Goal: Task Accomplishment & Management: Manage account settings

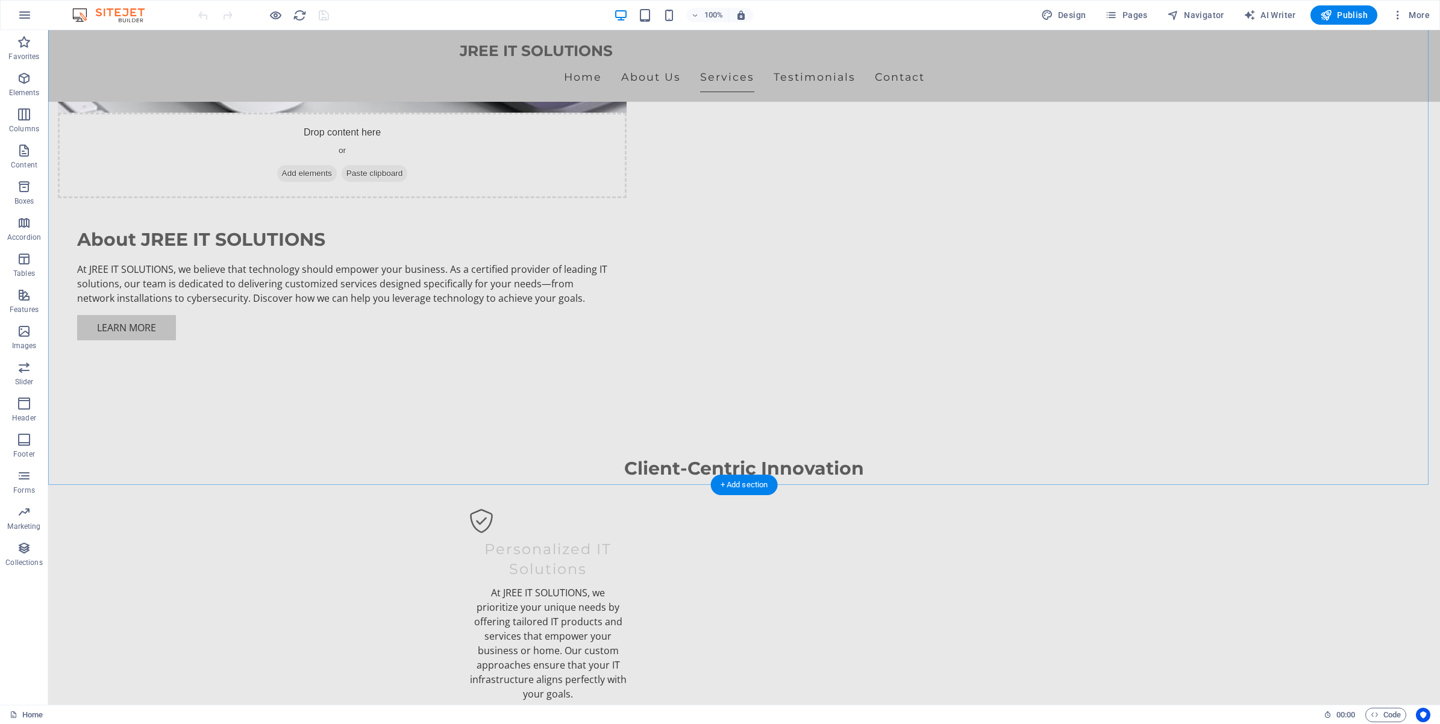
scroll to position [1205, 0]
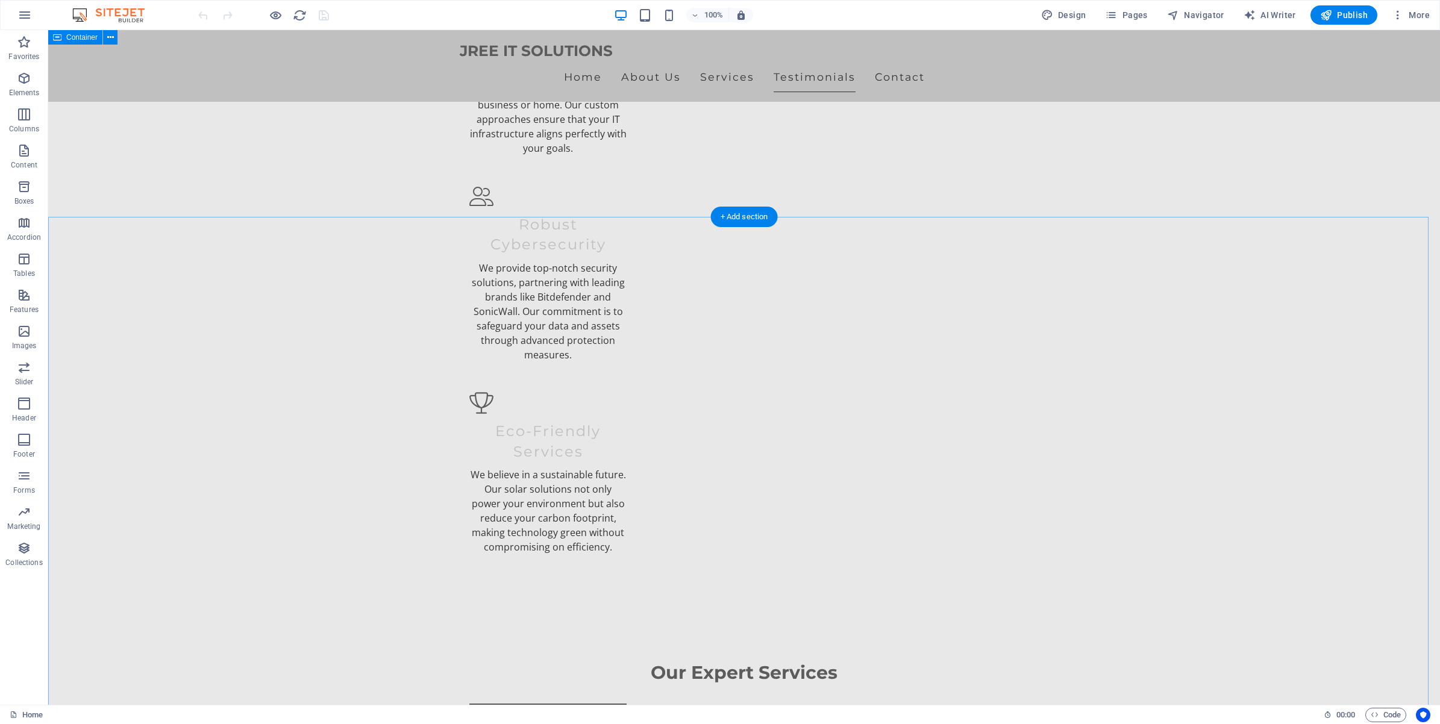
scroll to position [1581, 0]
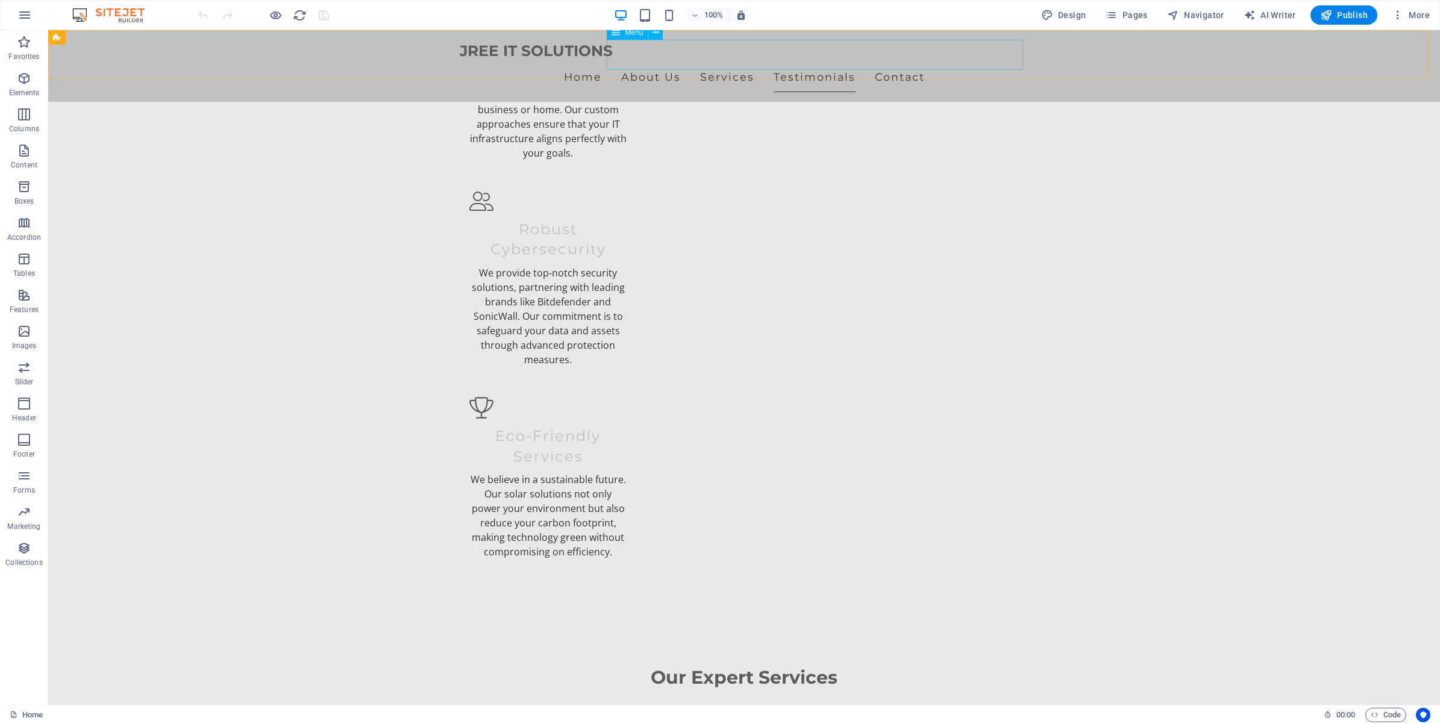
click at [655, 62] on nav "Home About Us Services Testimonials Contact" at bounding box center [744, 77] width 569 height 30
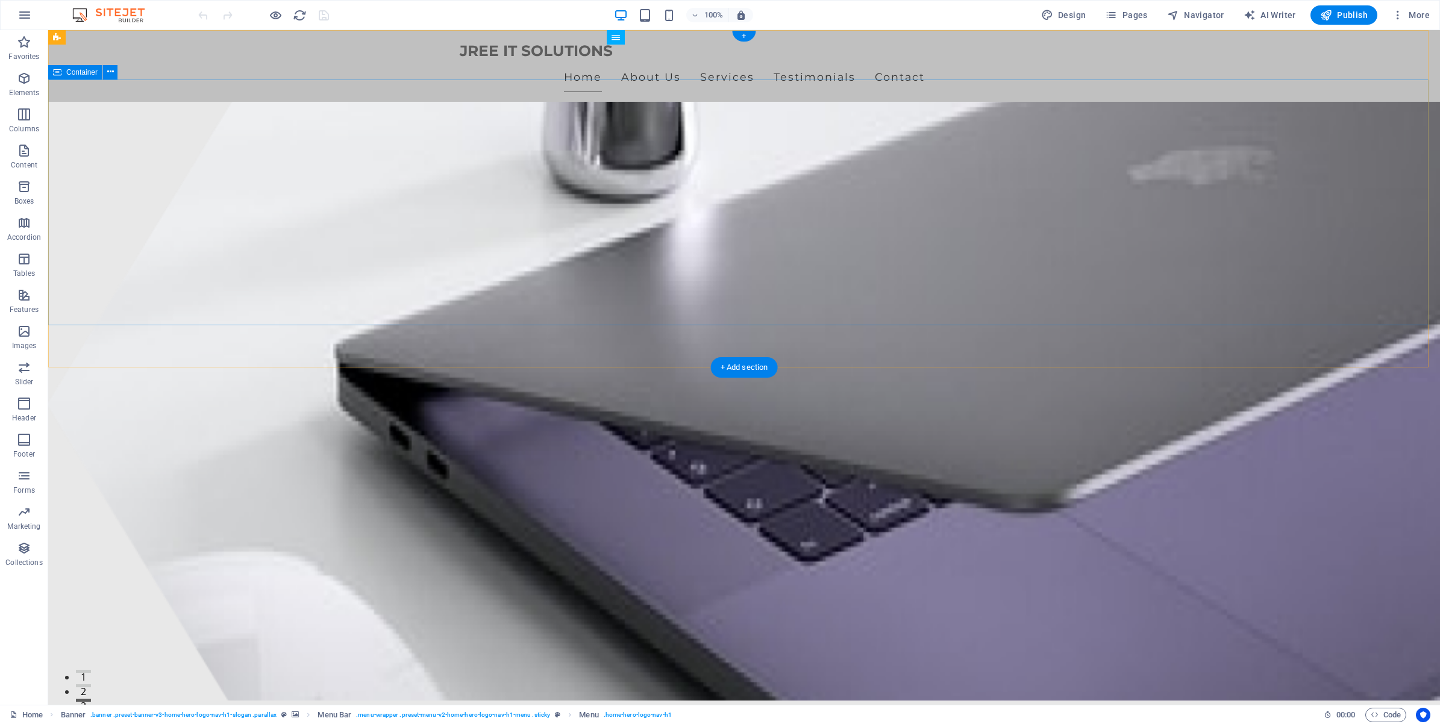
scroll to position [0, 0]
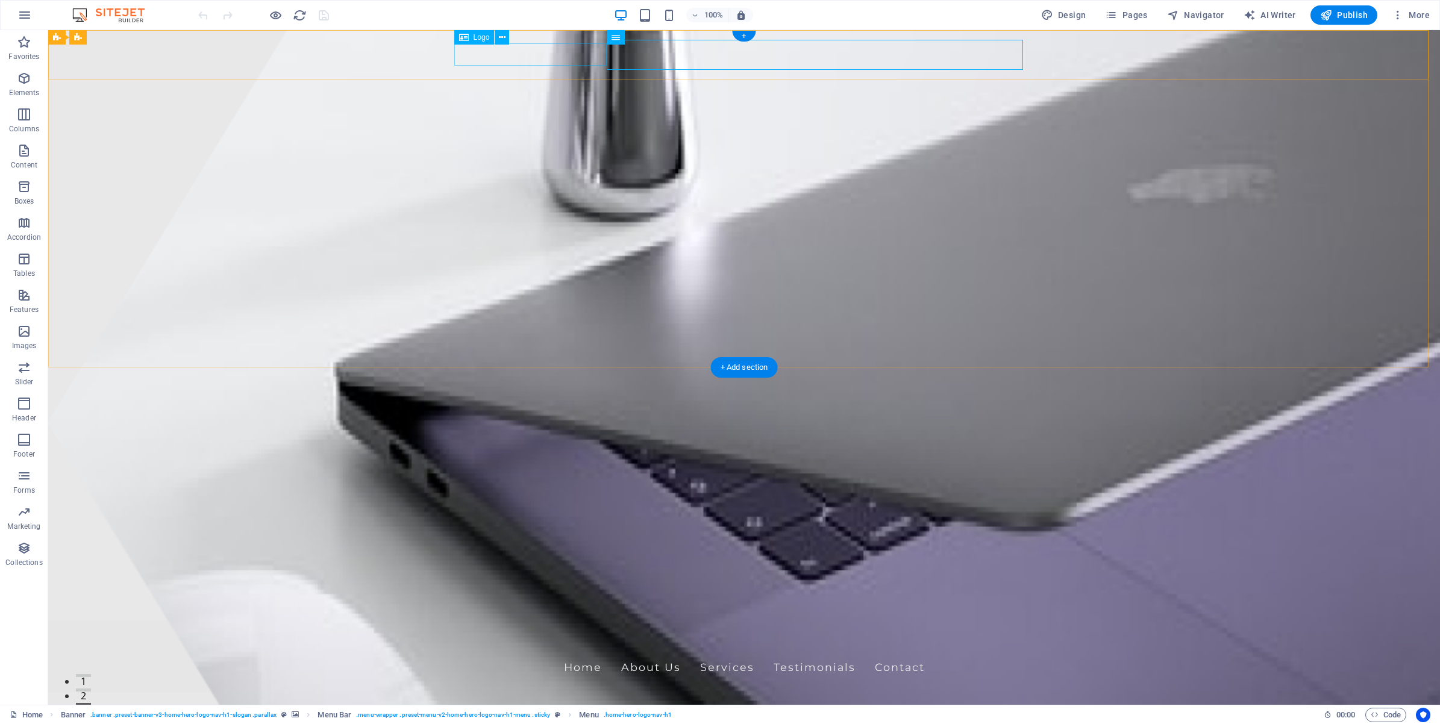
click at [529, 630] on div "JREE IT SOLUTIONS" at bounding box center [744, 641] width 569 height 22
click at [470, 35] on div "Logo" at bounding box center [474, 37] width 40 height 14
click at [464, 34] on icon at bounding box center [464, 37] width 10 height 14
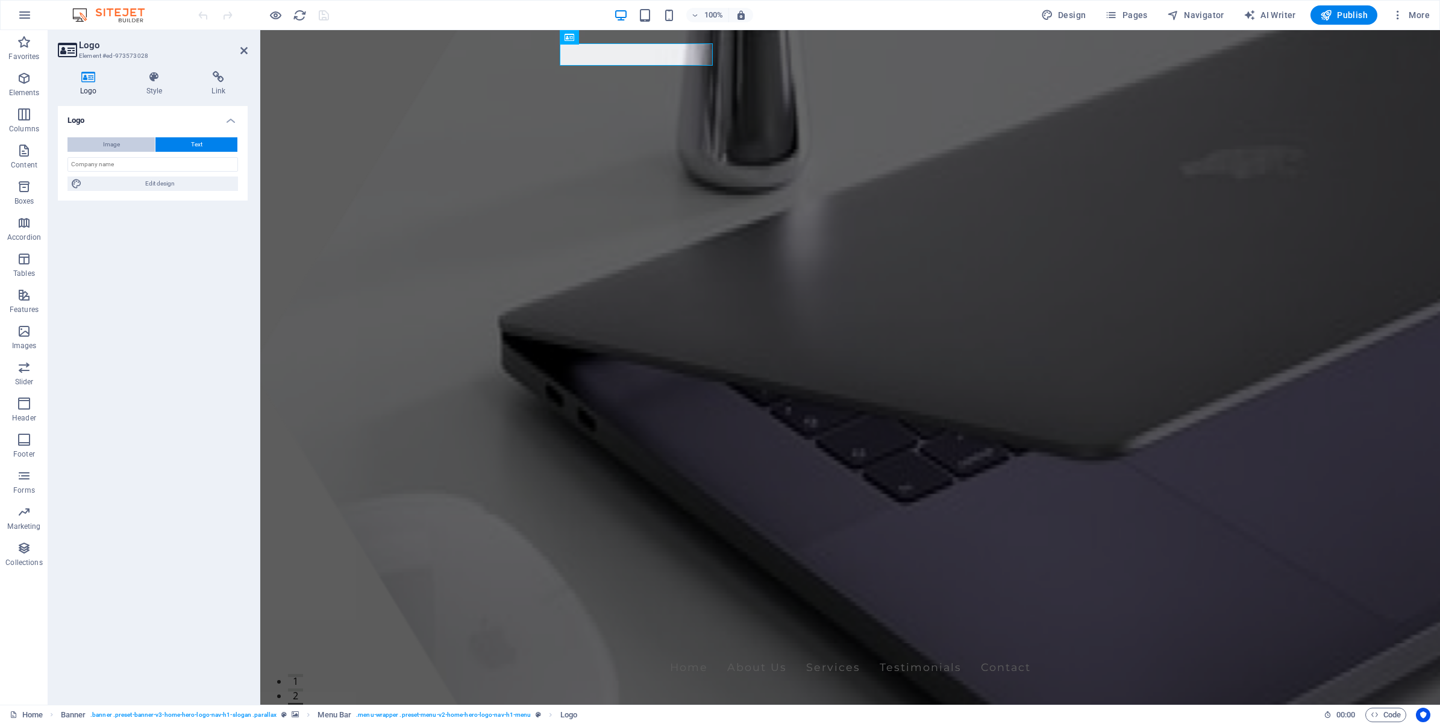
click at [127, 143] on button "Image" at bounding box center [110, 144] width 87 height 14
select select "DISABLED_OPTION_VALUE"
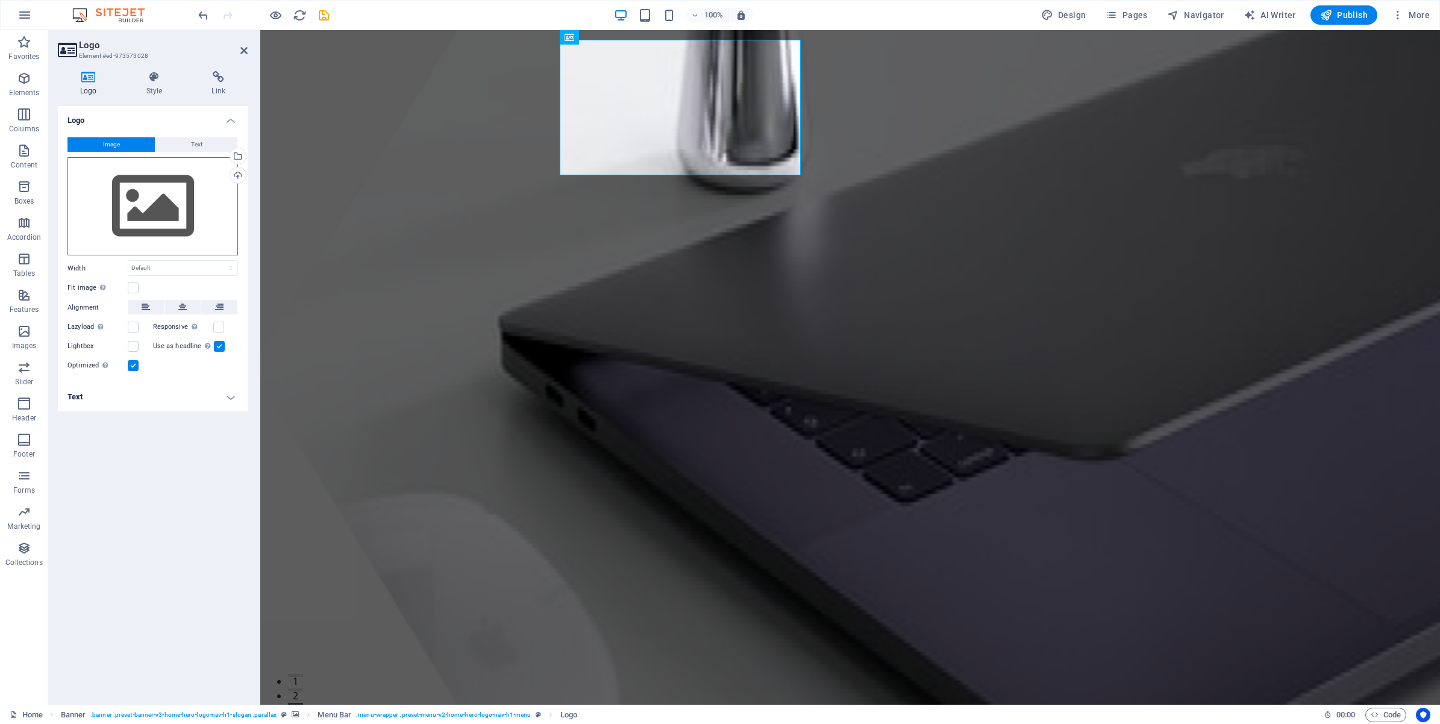
click at [176, 208] on div "Drag files here, click to choose files or select files from Files or our free s…" at bounding box center [152, 206] width 170 height 99
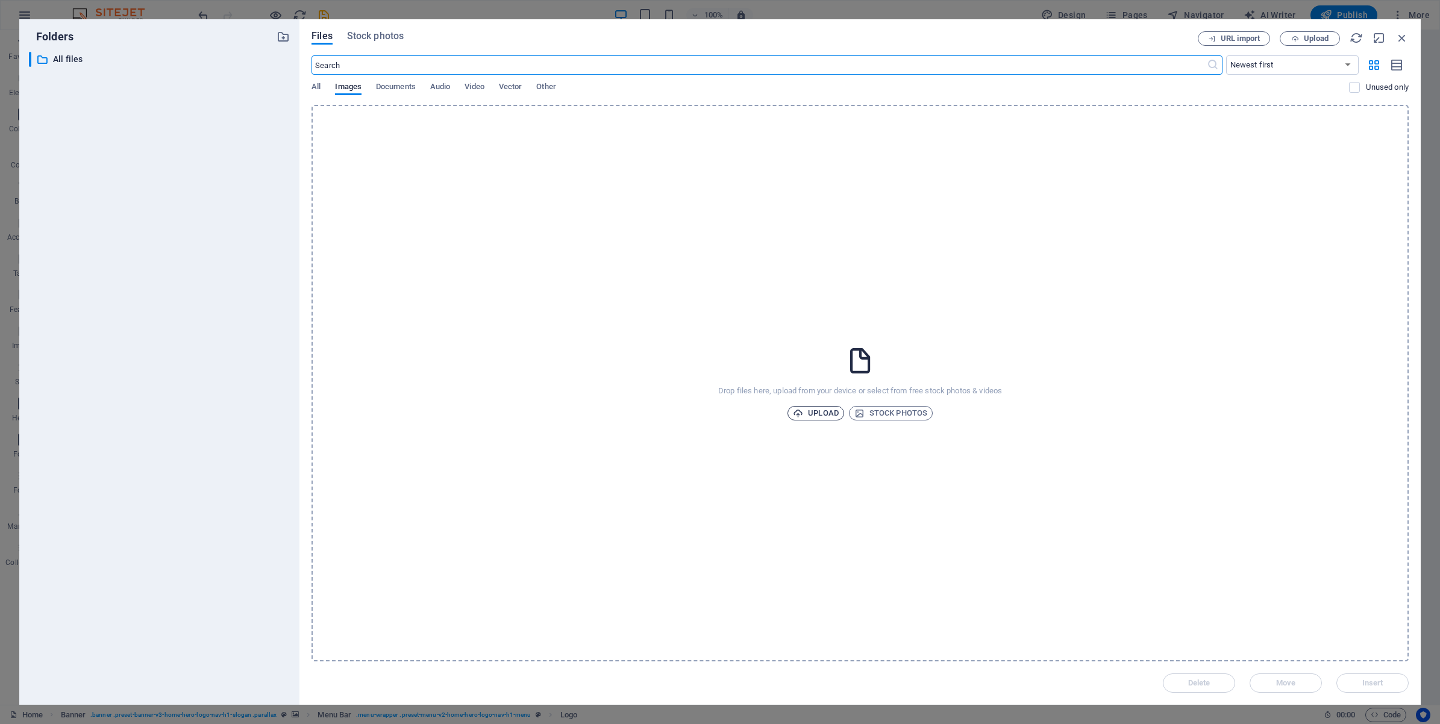
click at [815, 413] on span "Upload" at bounding box center [816, 413] width 46 height 14
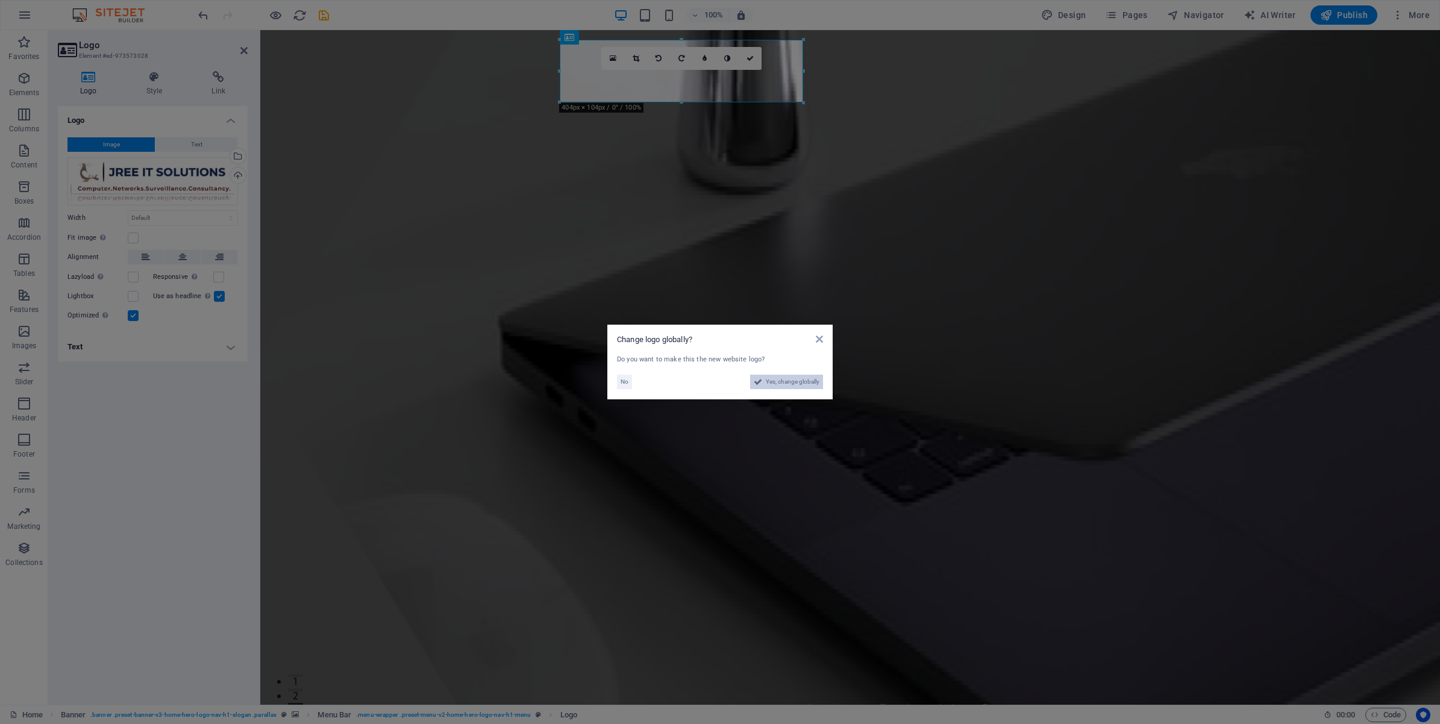
click at [798, 383] on span "Yes, change globally" at bounding box center [793, 382] width 54 height 14
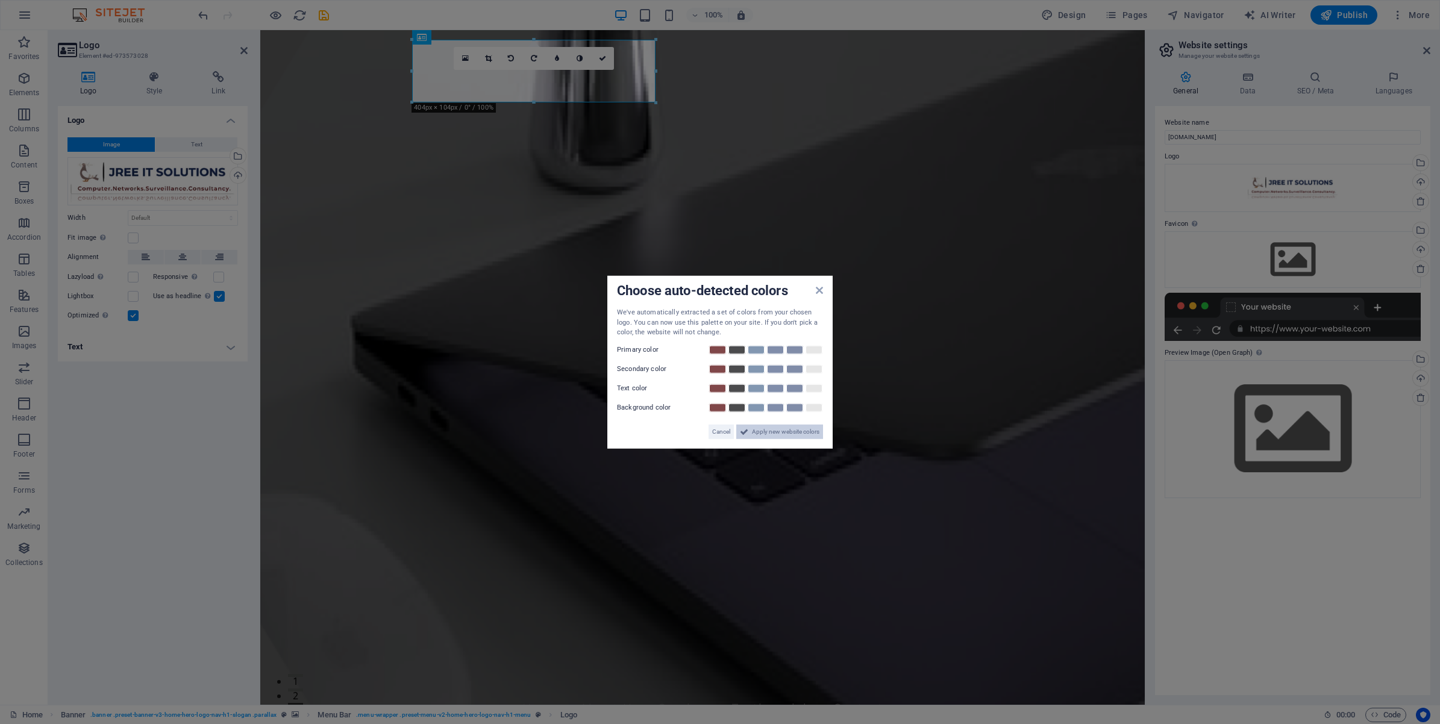
click at [760, 431] on span "Apply new website colors" at bounding box center [785, 431] width 67 height 14
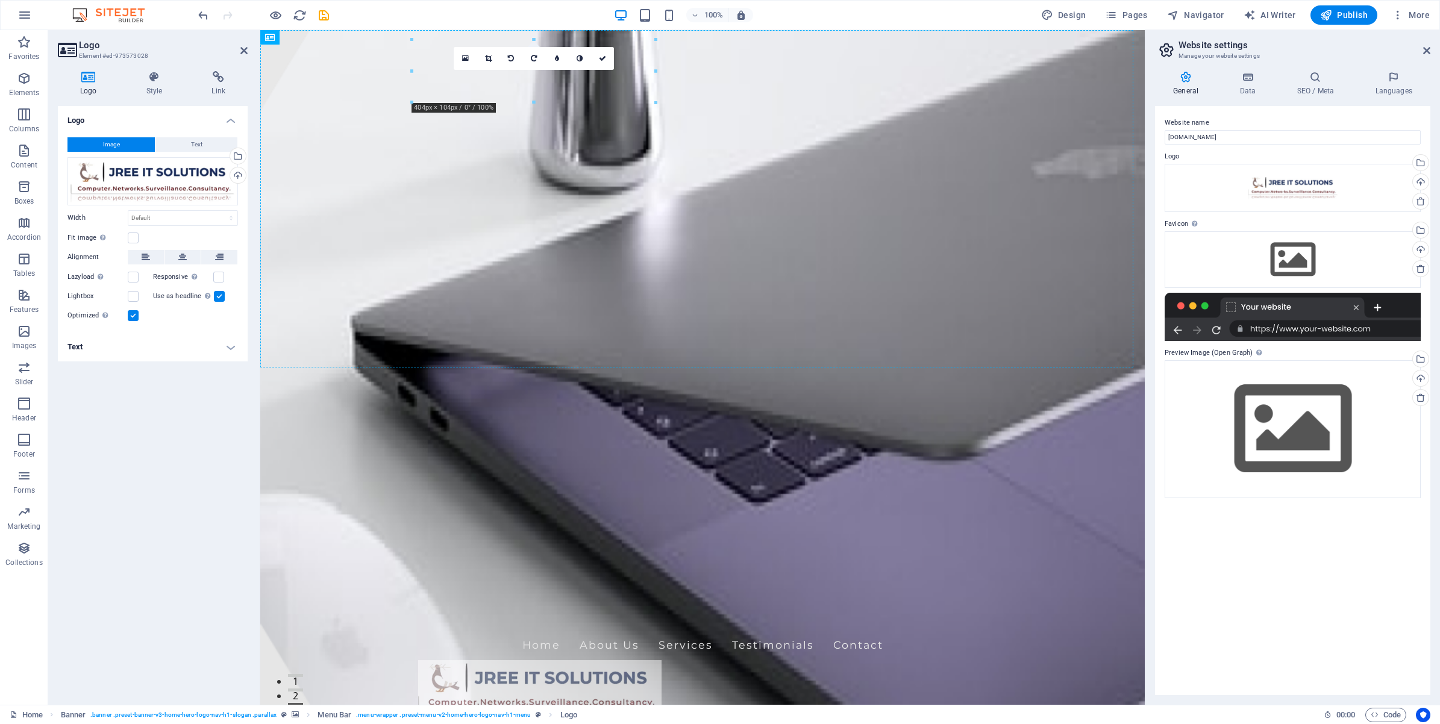
drag, startPoint x: 434, startPoint y: 62, endPoint x: 428, endPoint y: 115, distance: 53.3
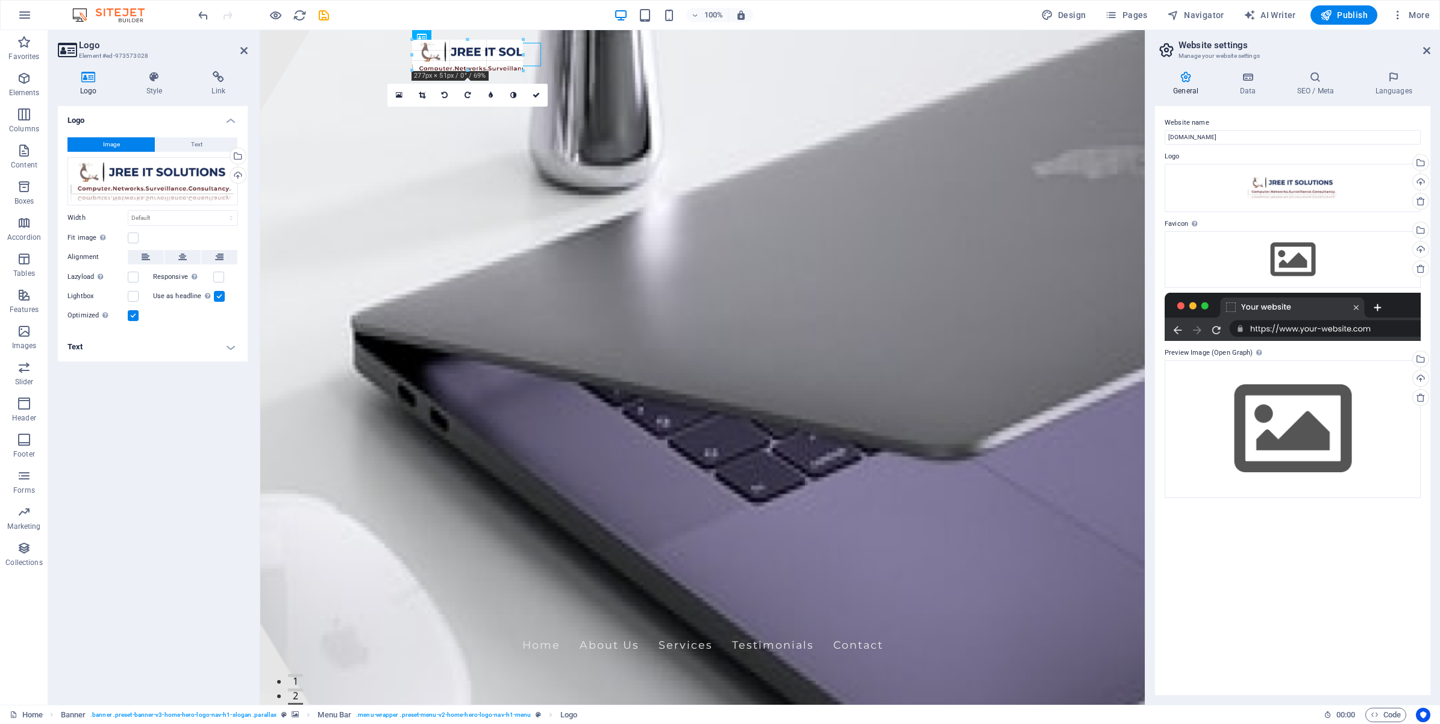
drag, startPoint x: 654, startPoint y: 40, endPoint x: 500, endPoint y: 79, distance: 159.1
type input "184"
select select "px"
drag, startPoint x: 521, startPoint y: 65, endPoint x: 585, endPoint y: 73, distance: 65.0
type input "290"
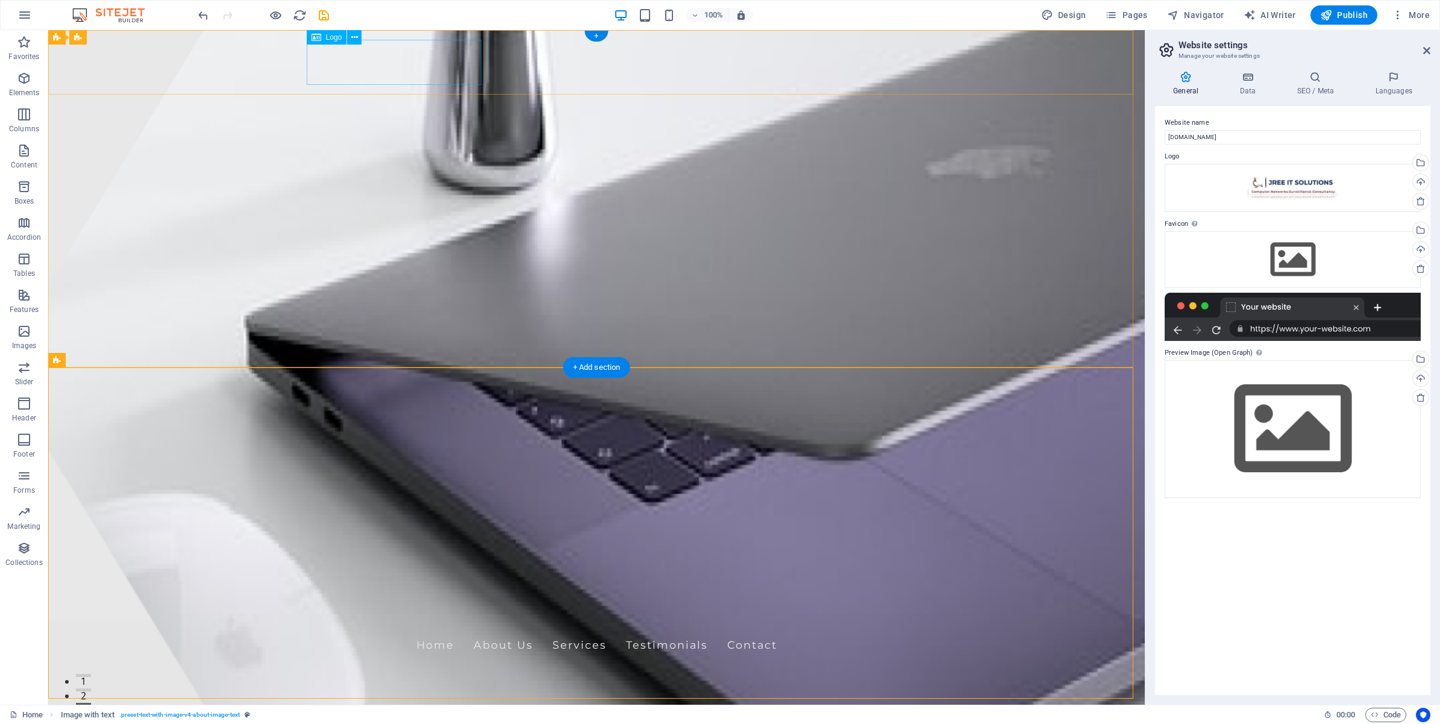
click at [476, 660] on div at bounding box center [596, 682] width 569 height 45
click at [437, 660] on div at bounding box center [596, 682] width 569 height 45
click at [464, 660] on div at bounding box center [596, 682] width 569 height 45
select select "px"
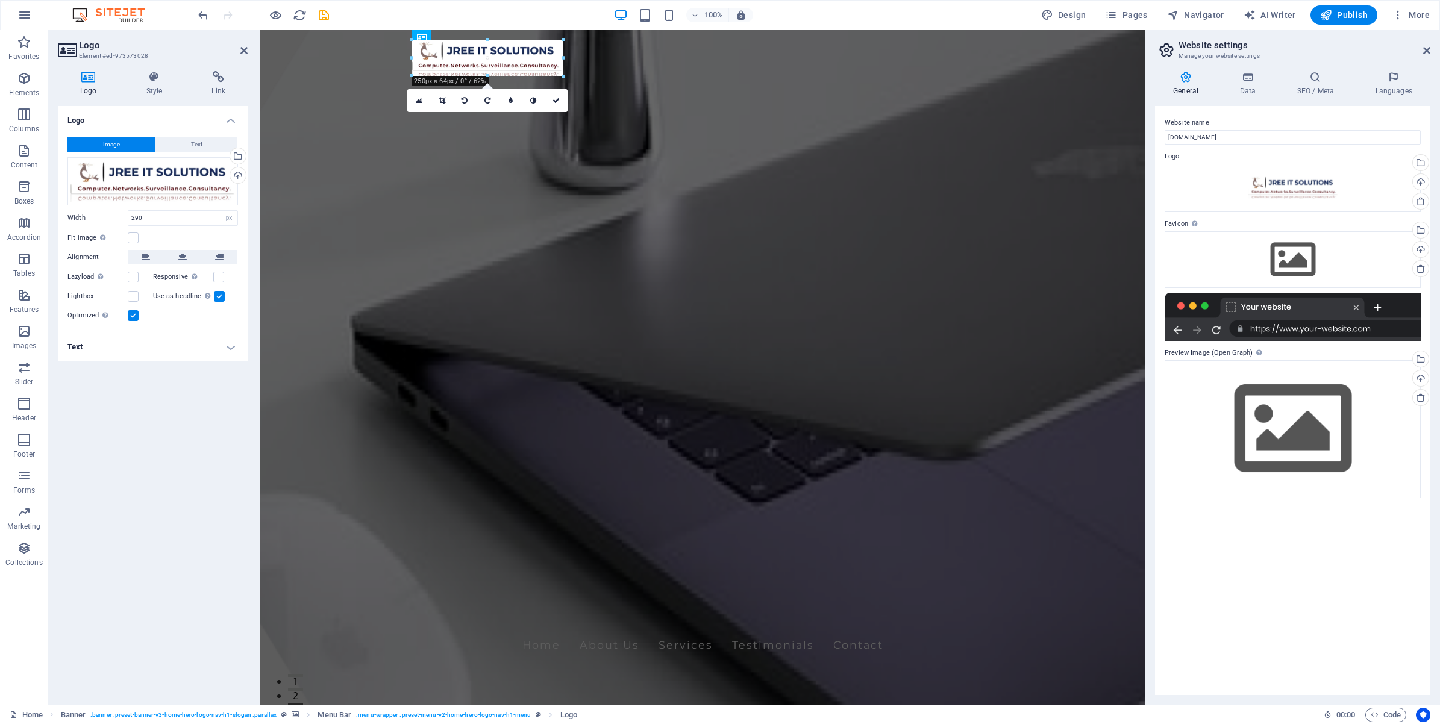
drag, startPoint x: 585, startPoint y: 88, endPoint x: 552, endPoint y: 70, distance: 37.2
drag, startPoint x: 552, startPoint y: 38, endPoint x: 576, endPoint y: 57, distance: 30.9
type input "268"
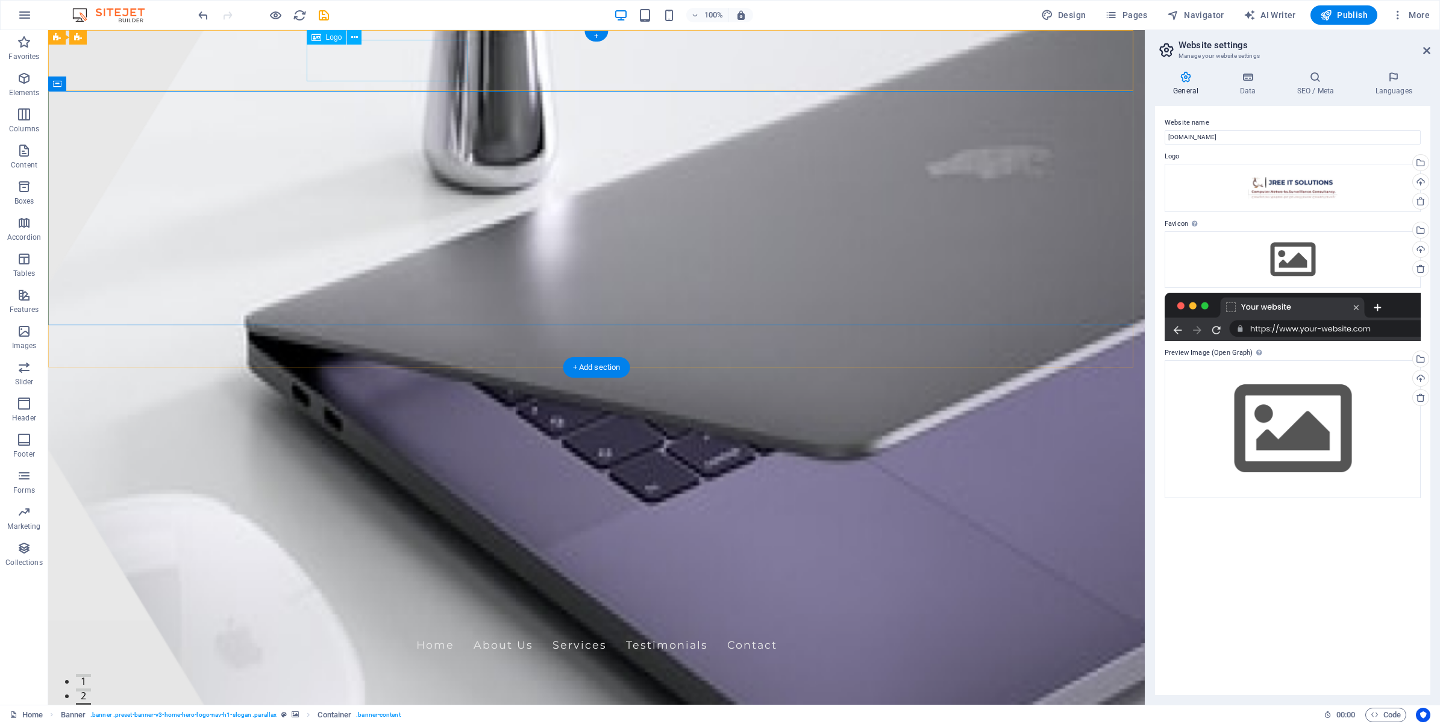
click at [393, 660] on div at bounding box center [596, 681] width 569 height 42
click at [390, 660] on div at bounding box center [596, 681] width 569 height 42
select select "px"
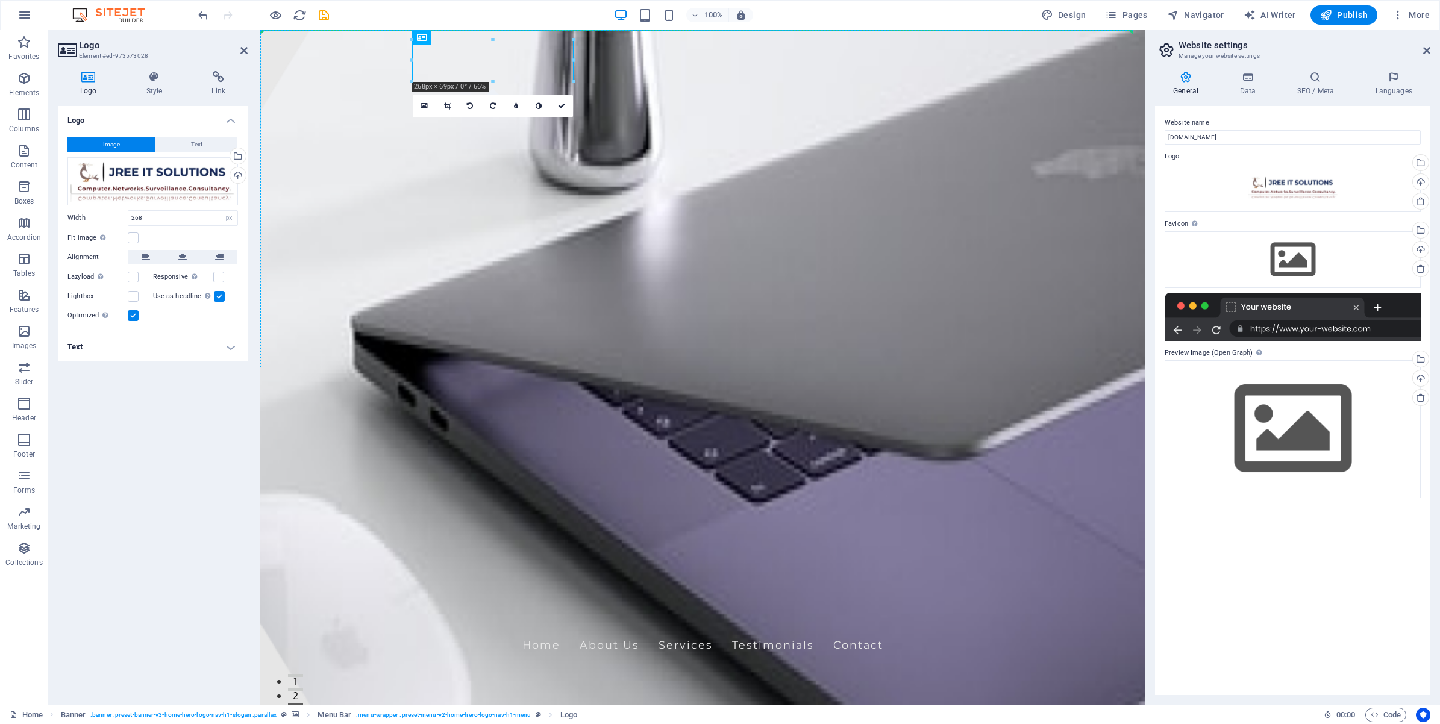
drag, startPoint x: 476, startPoint y: 53, endPoint x: 317, endPoint y: 64, distance: 159.4
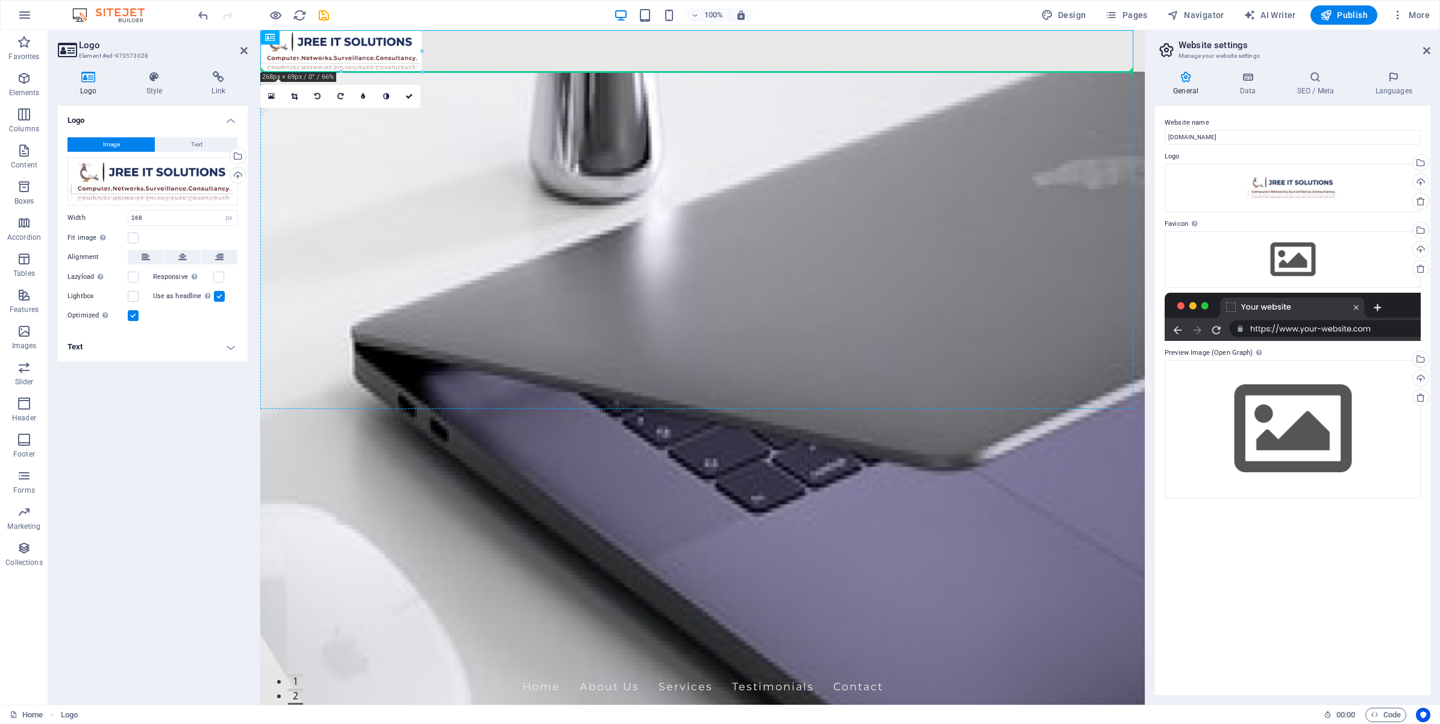
drag, startPoint x: 380, startPoint y: 55, endPoint x: 641, endPoint y: 131, distance: 271.8
click at [387, 55] on div at bounding box center [702, 51] width 884 height 42
drag, startPoint x: 387, startPoint y: 55, endPoint x: 498, endPoint y: 102, distance: 120.6
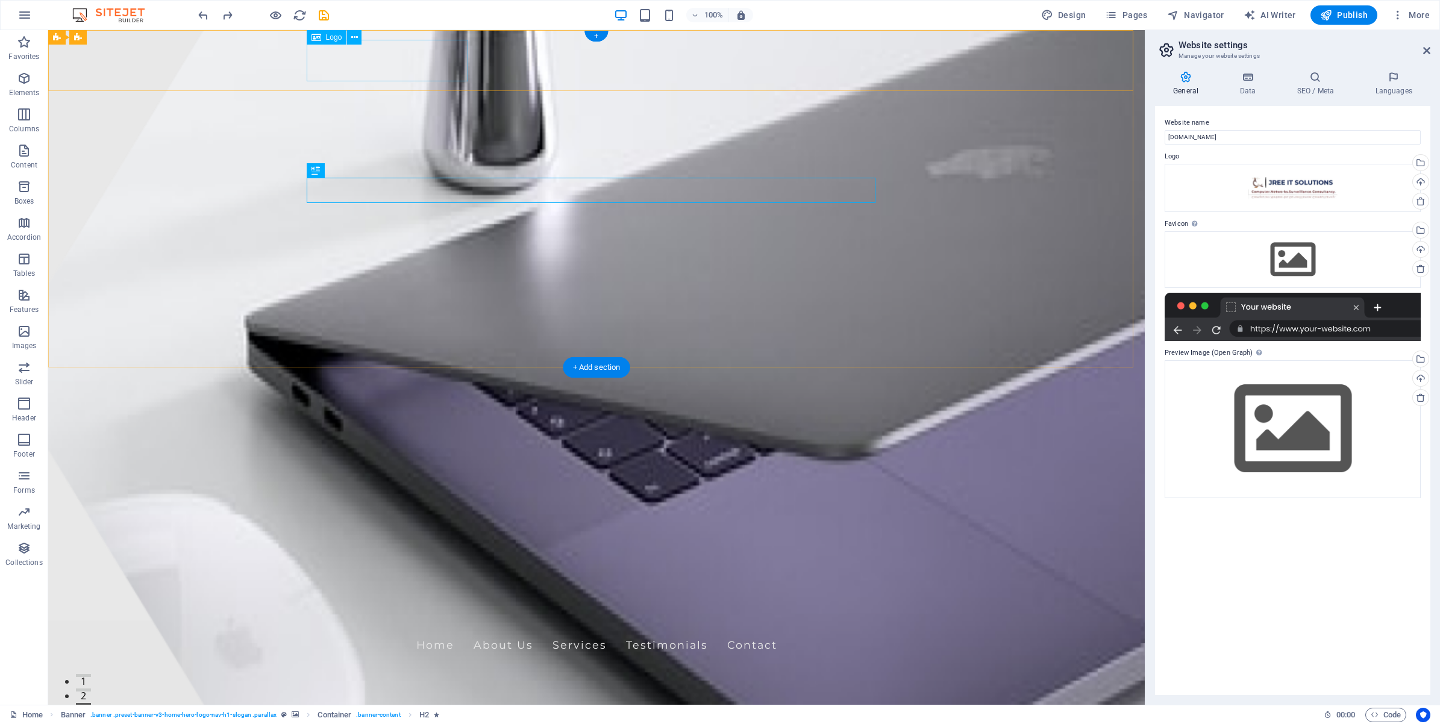
click at [417, 660] on div at bounding box center [596, 681] width 569 height 42
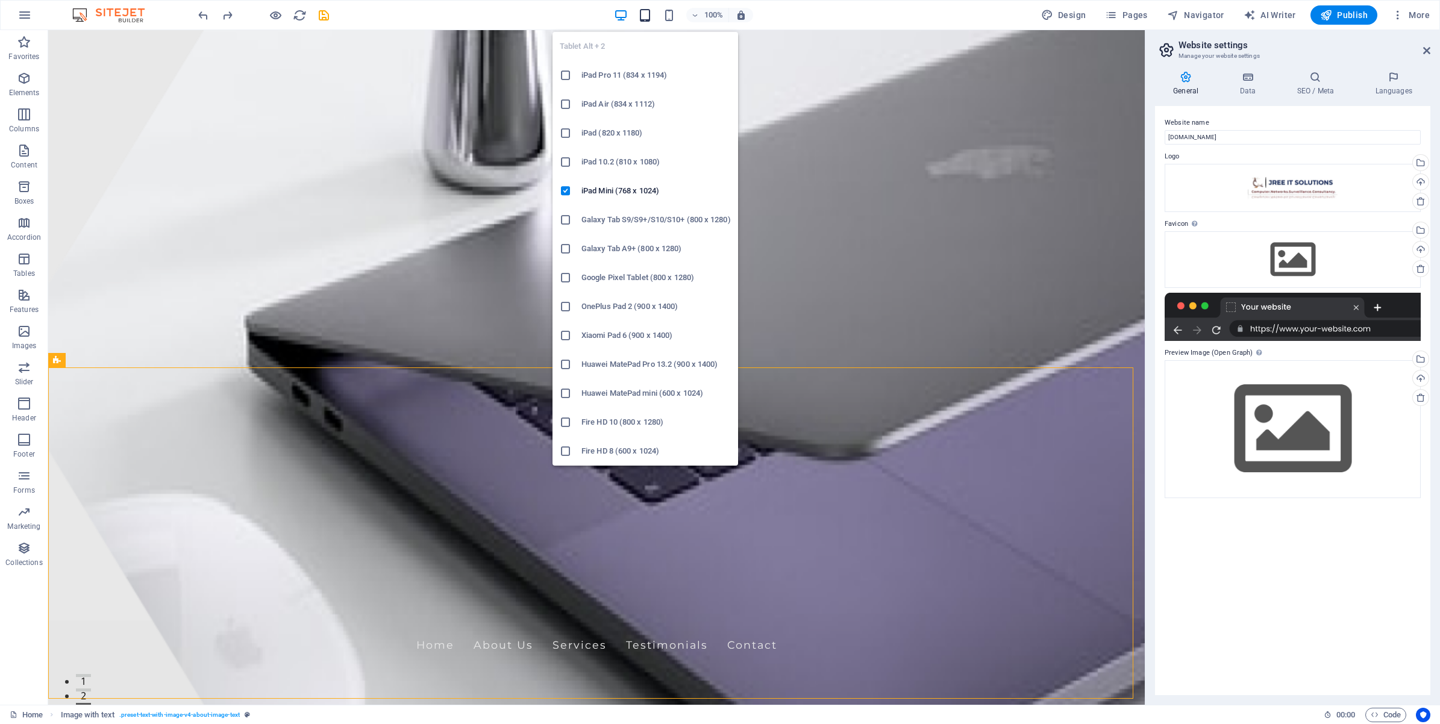
click at [649, 16] on icon "button" at bounding box center [645, 15] width 14 height 14
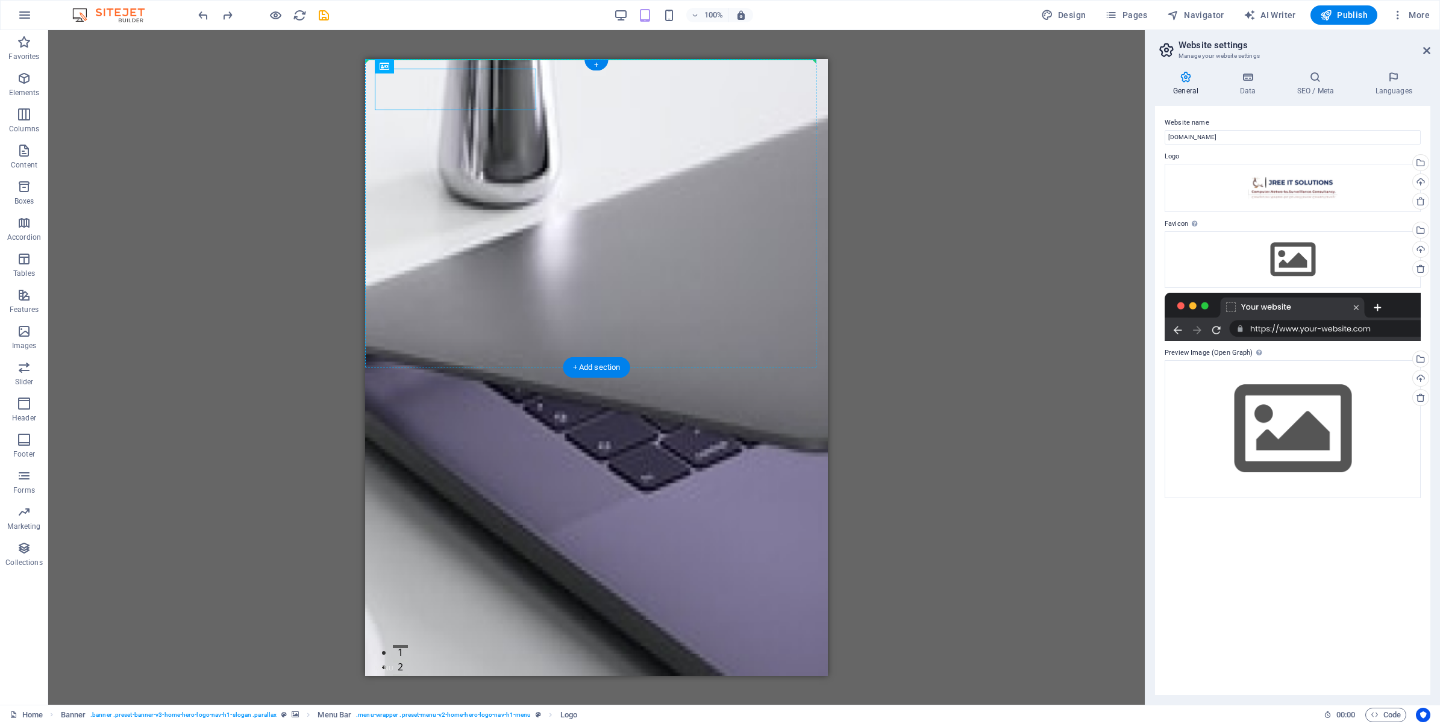
drag, startPoint x: 503, startPoint y: 95, endPoint x: 543, endPoint y: 192, distance: 105.6
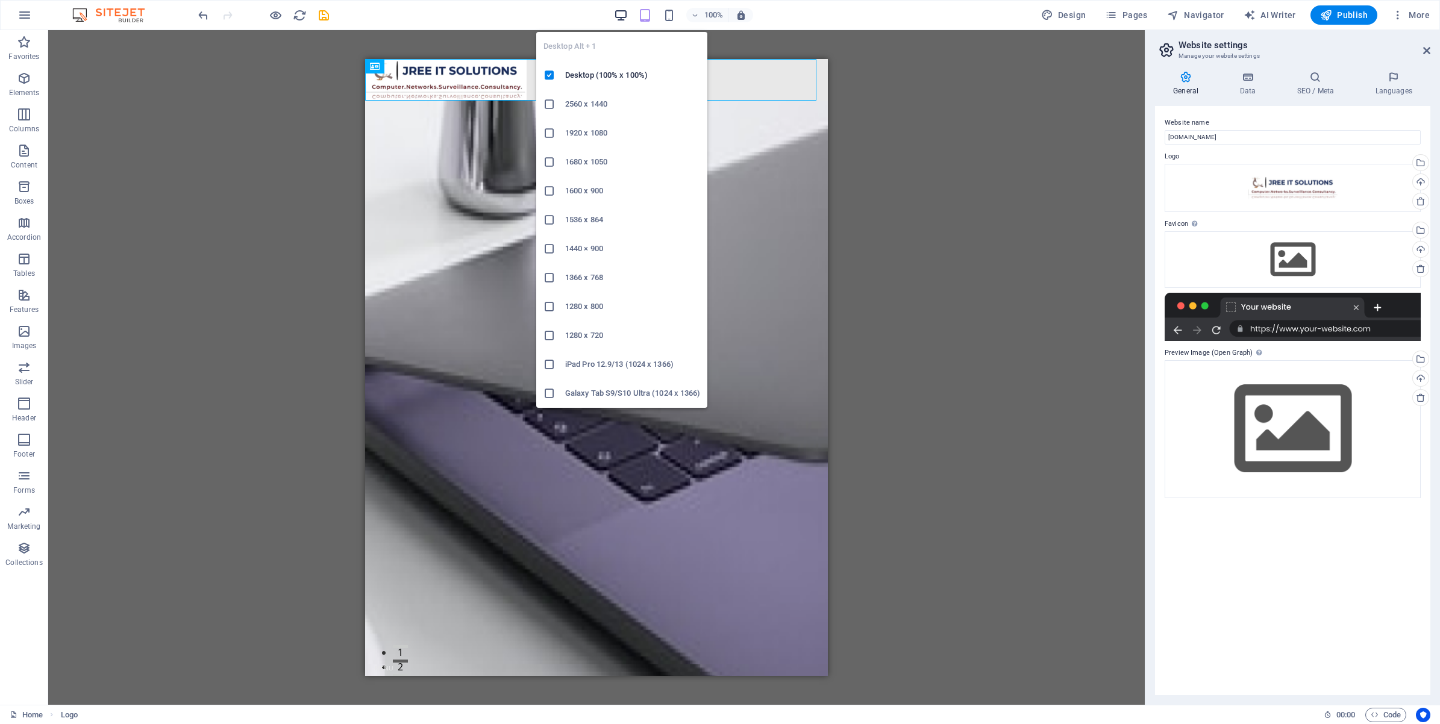
click at [625, 15] on icon "button" at bounding box center [621, 15] width 14 height 14
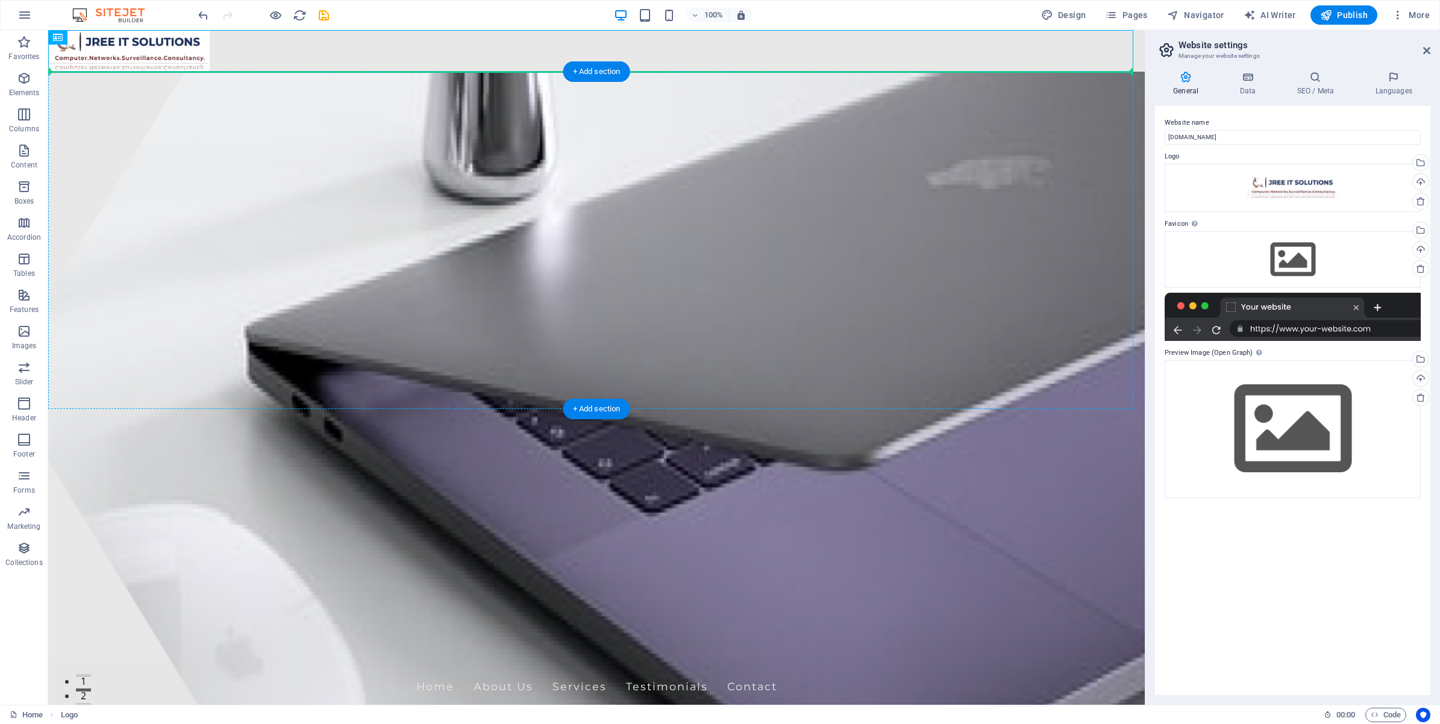
drag, startPoint x: 152, startPoint y: 50, endPoint x: 197, endPoint y: 118, distance: 81.7
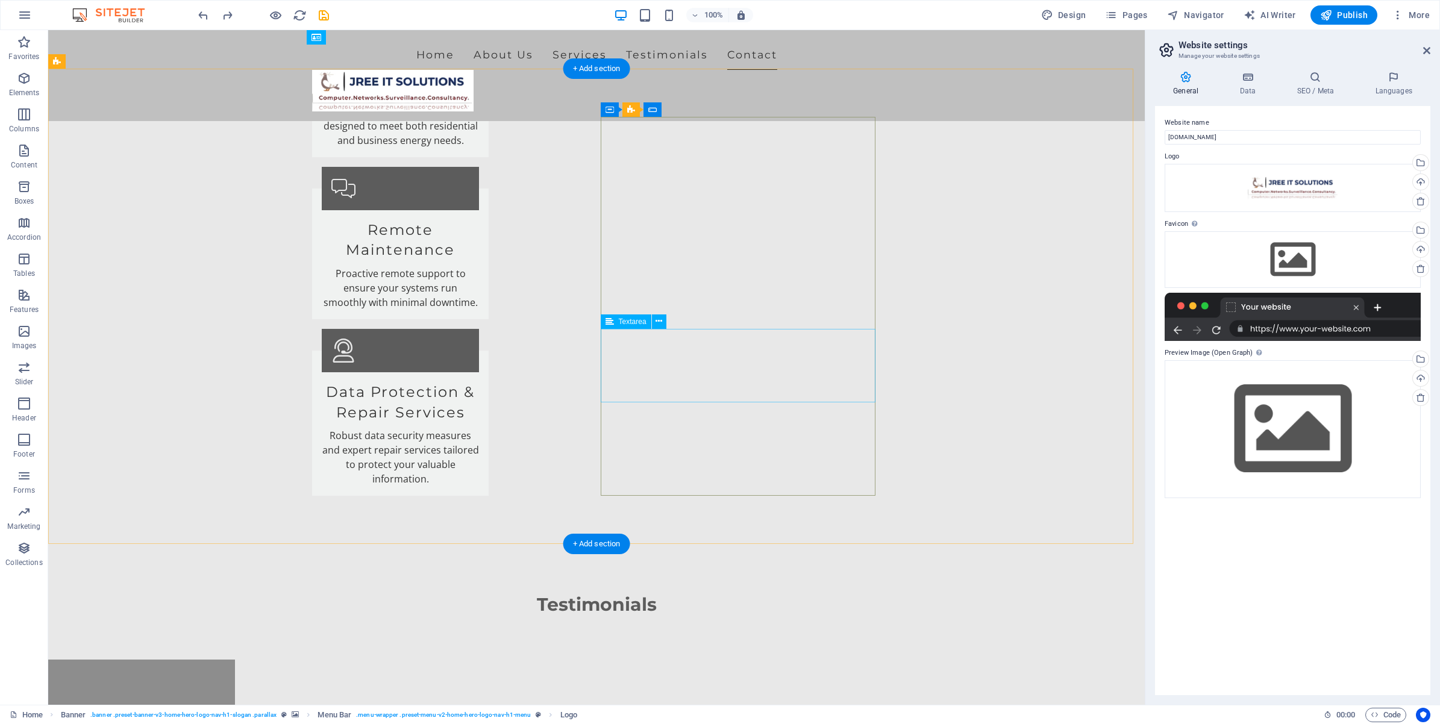
scroll to position [2711, 0]
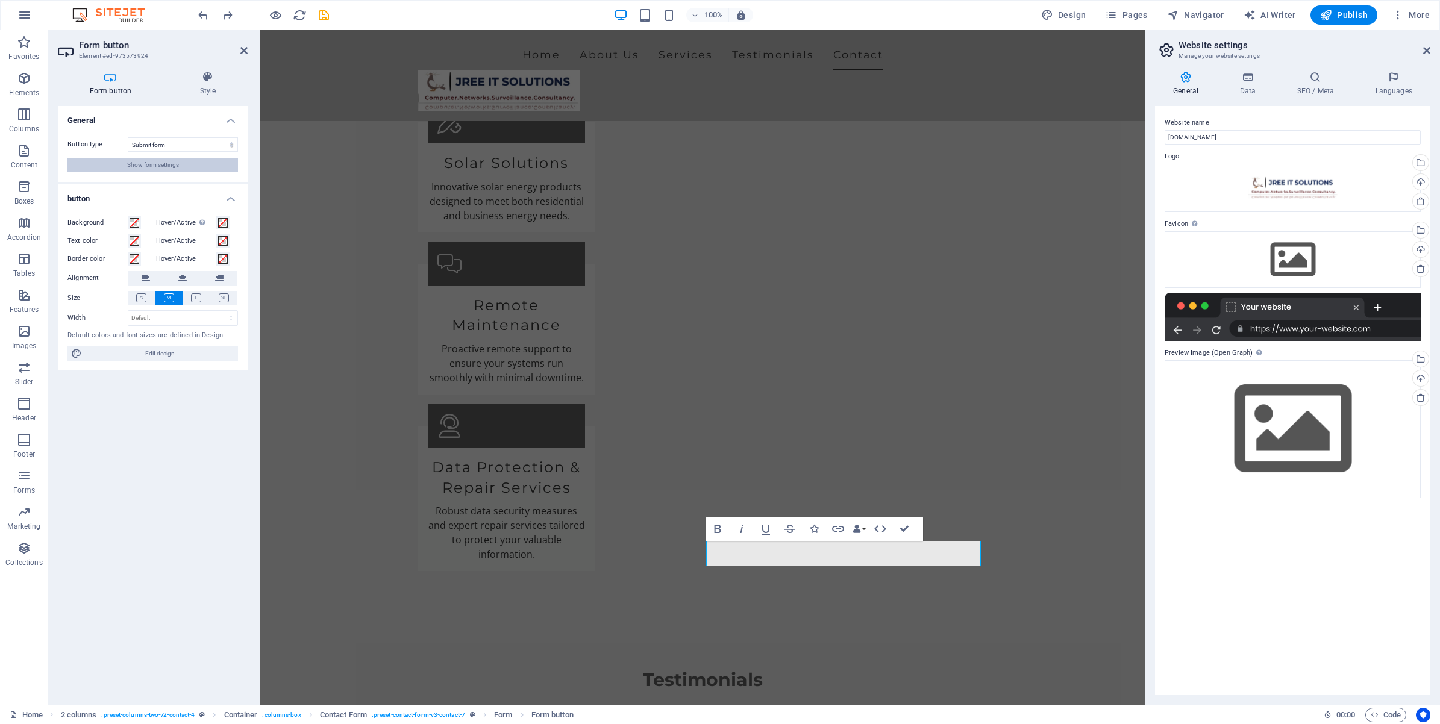
click at [207, 164] on button "Show form settings" at bounding box center [152, 165] width 170 height 14
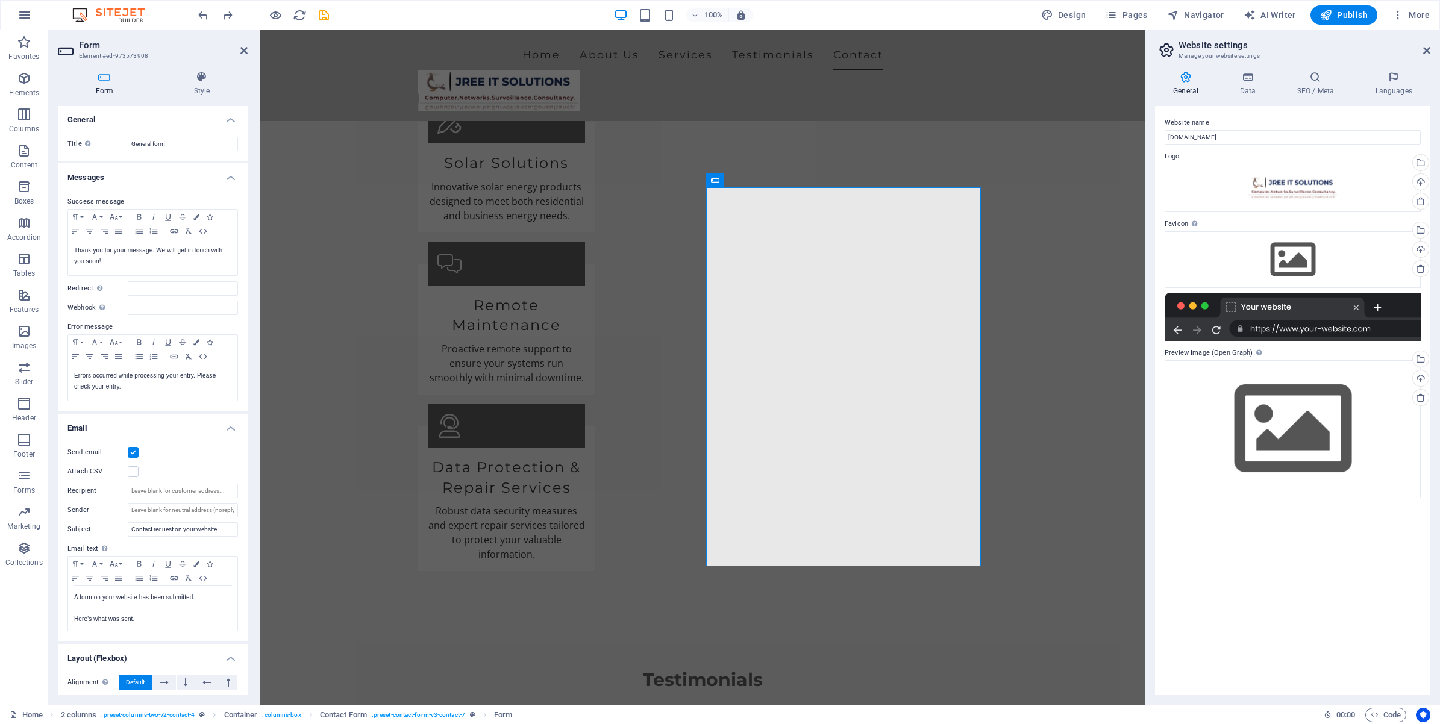
scroll to position [0, 0]
click at [113, 52] on h3 "Element #ed-973573908" at bounding box center [151, 56] width 145 height 11
click at [203, 82] on icon at bounding box center [202, 77] width 92 height 12
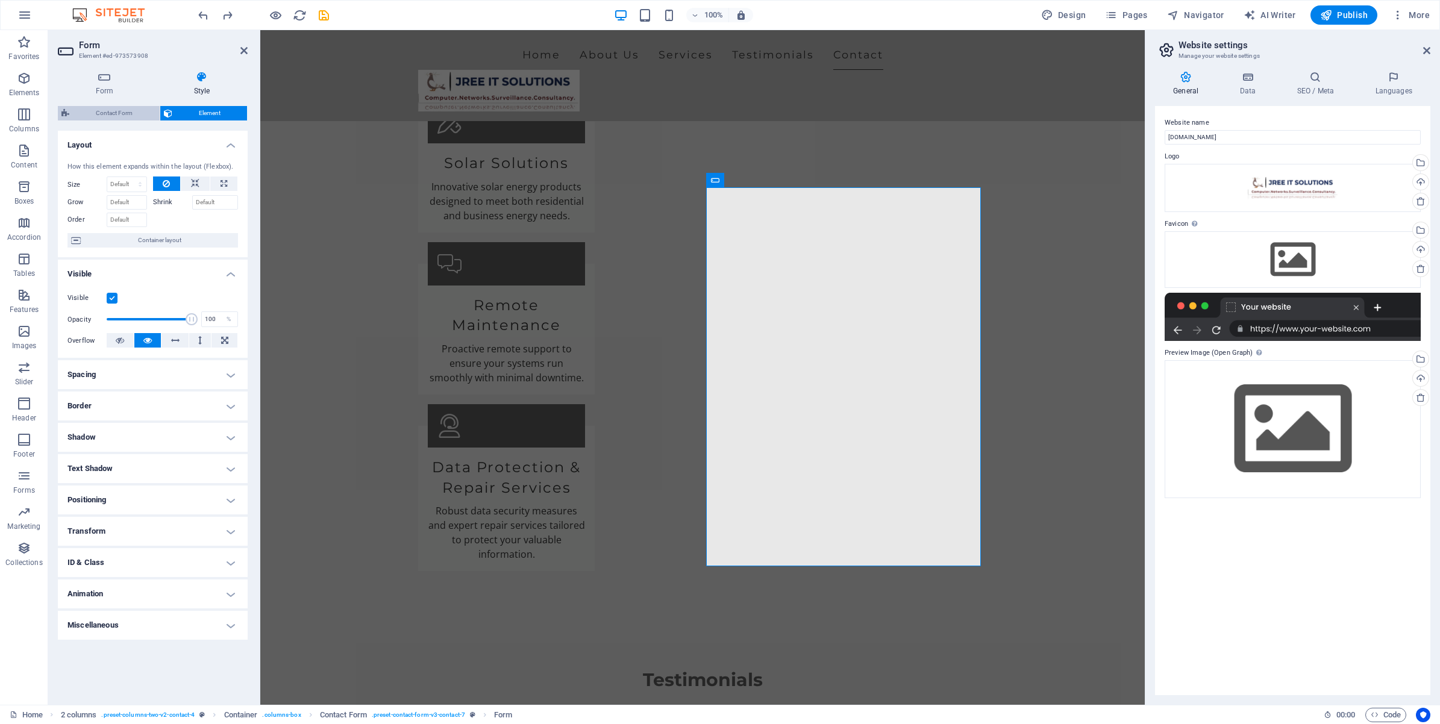
drag, startPoint x: 130, startPoint y: 110, endPoint x: 460, endPoint y: 231, distance: 351.6
click at [130, 110] on span "Contact Form" at bounding box center [114, 113] width 83 height 14
select select "rem"
select select "preset-contact-form-v3-contact-7"
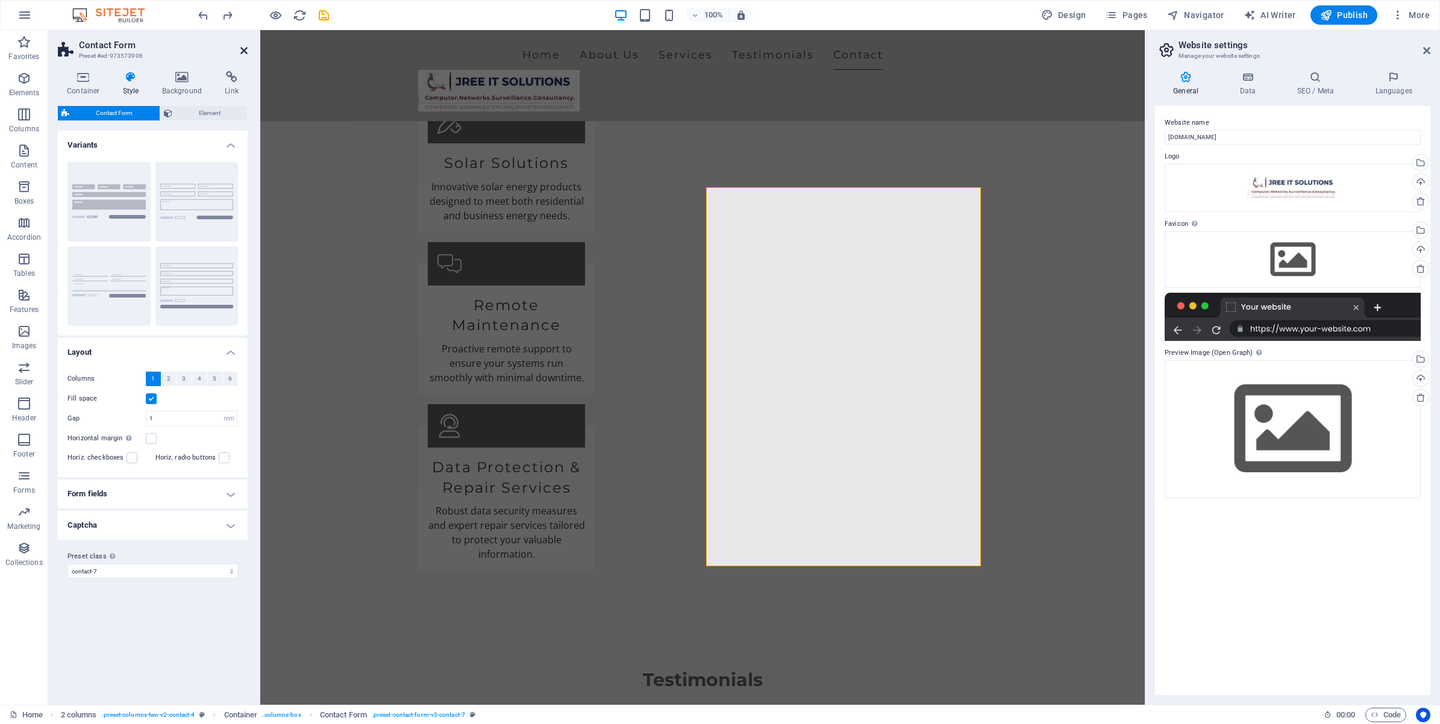
click at [240, 49] on icon at bounding box center [243, 51] width 7 height 10
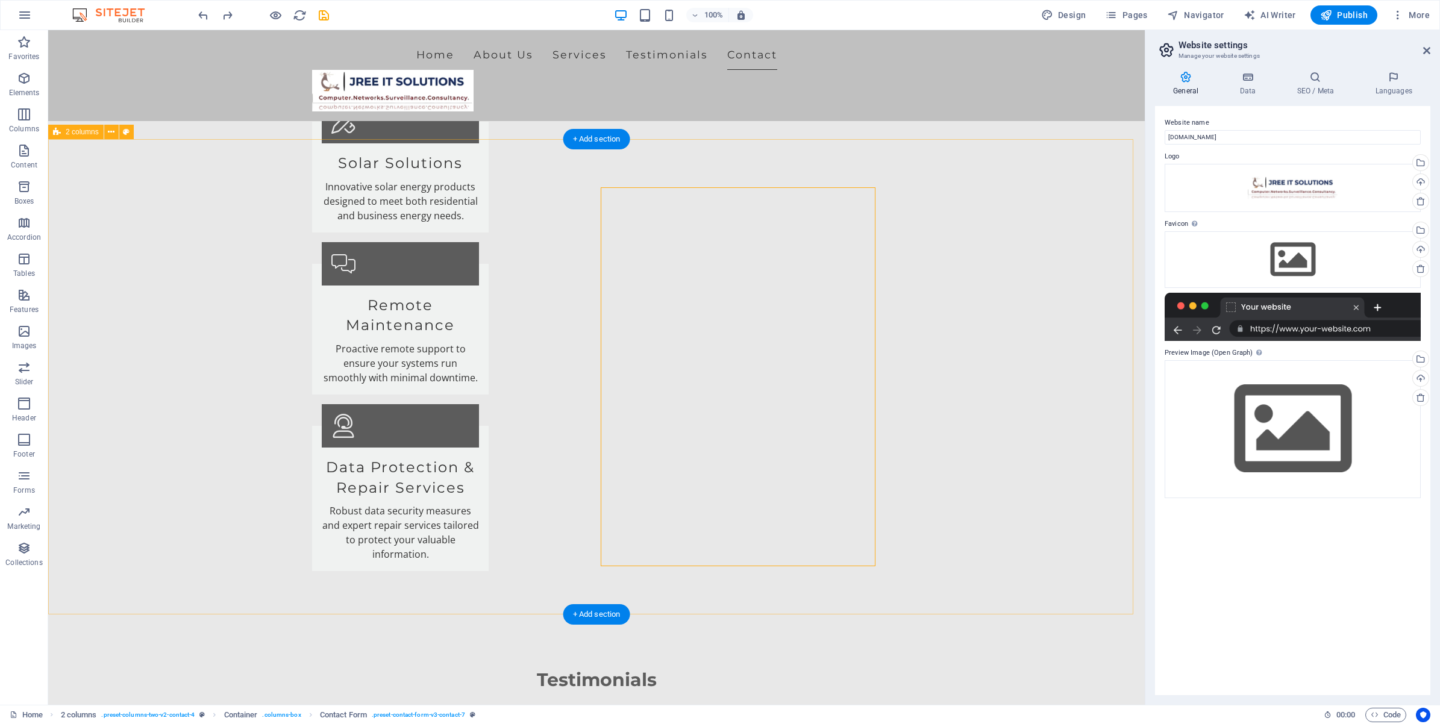
click at [1399, 16] on icon "button" at bounding box center [1397, 15] width 12 height 12
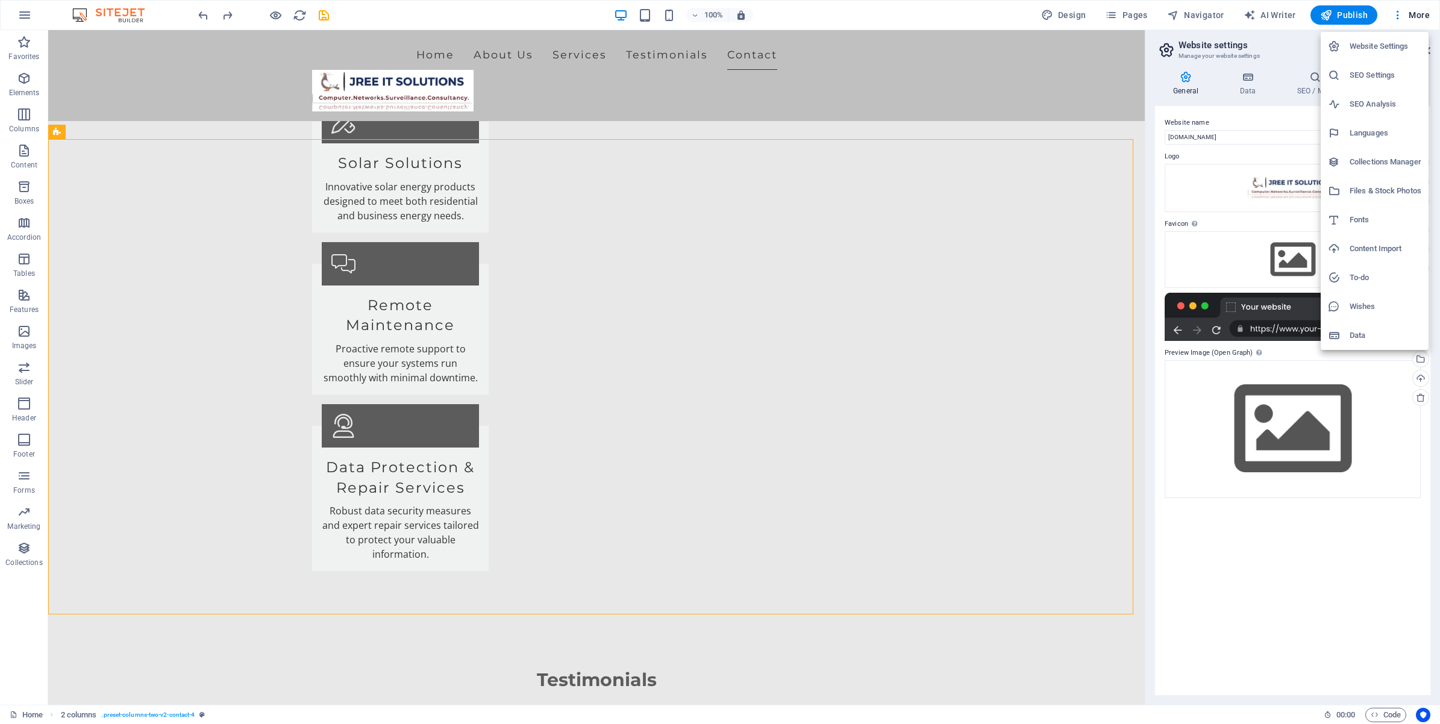
click at [1419, 16] on div at bounding box center [720, 362] width 1440 height 724
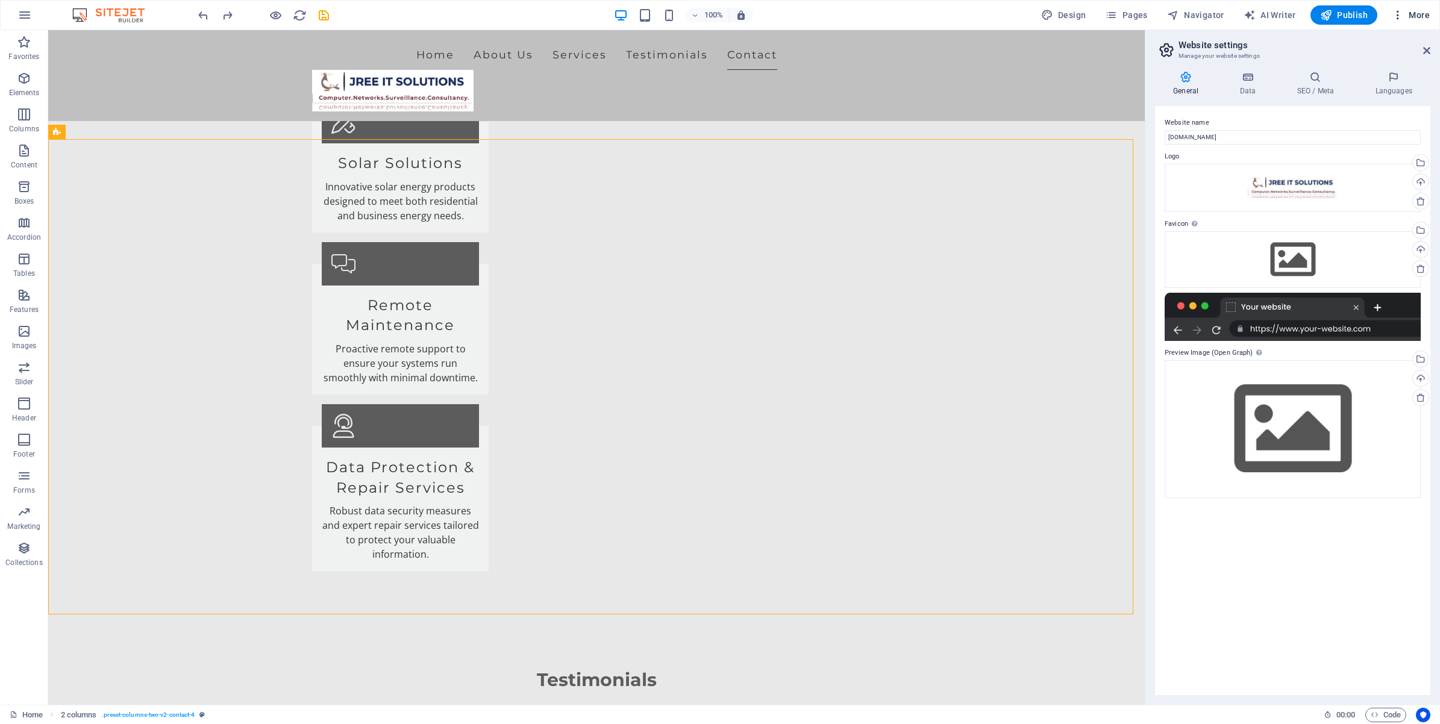
click at [1420, 16] on span "More" at bounding box center [1410, 15] width 38 height 12
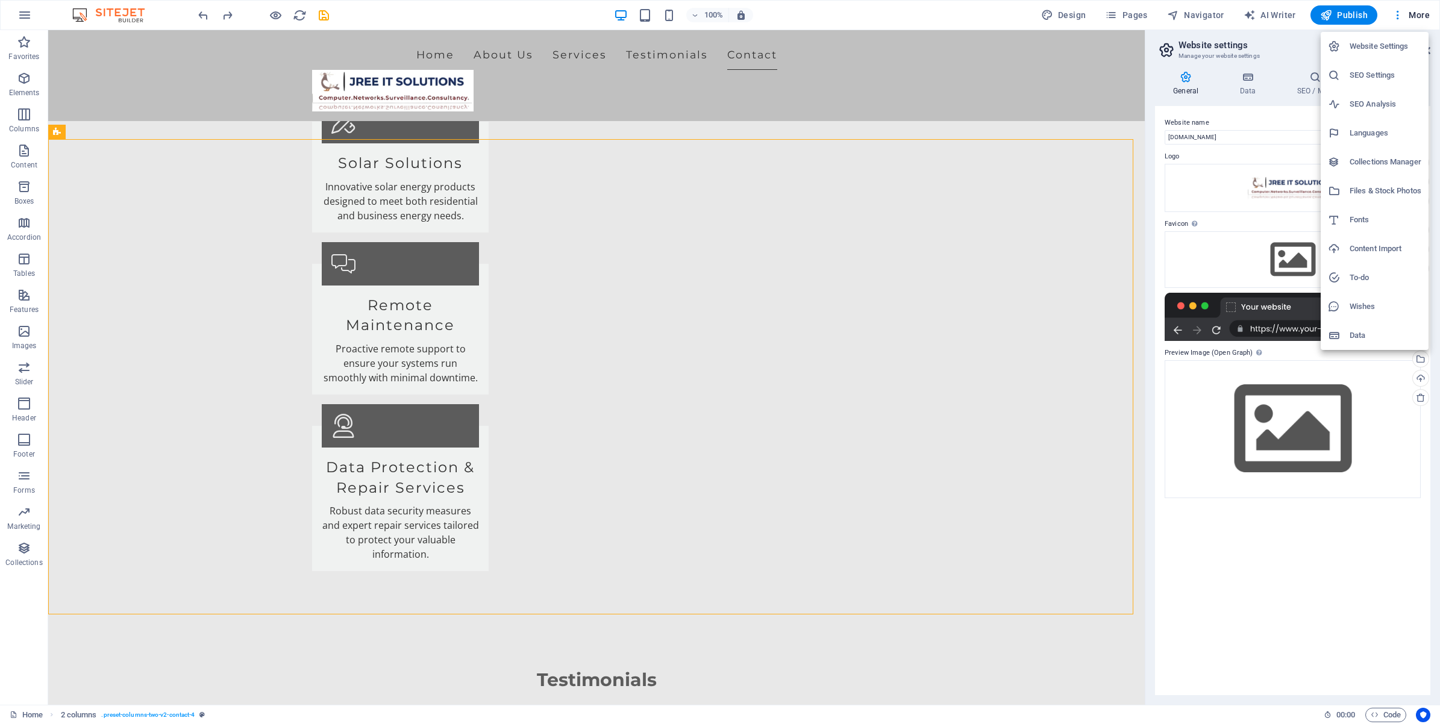
click at [1363, 80] on h6 "SEO Settings" at bounding box center [1385, 75] width 72 height 14
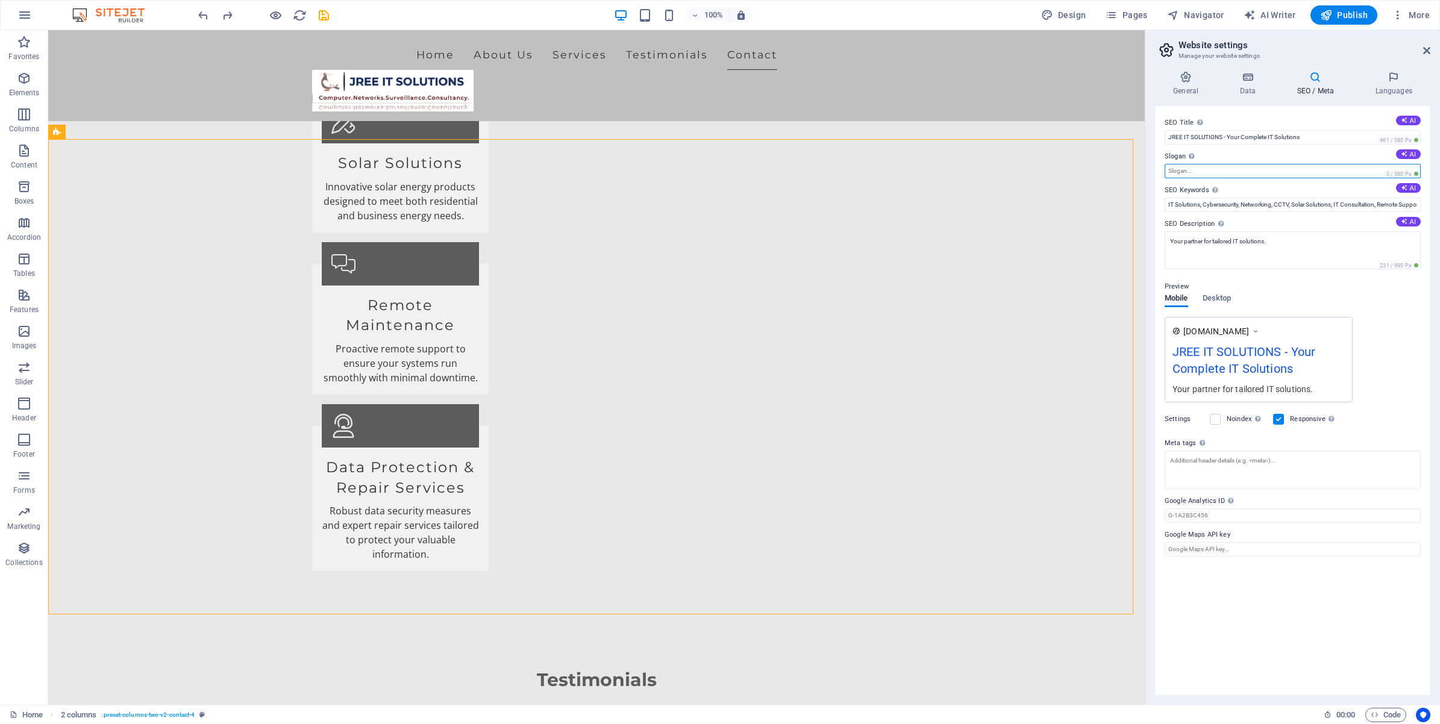
click at [1223, 169] on input "Slogan The slogan of your website. AI" at bounding box center [1292, 171] width 256 height 14
click at [1257, 468] on textarea "Meta tags Enter HTML code here that will be placed inside the tags of your webs…" at bounding box center [1292, 470] width 256 height 38
type textarea "W"
click at [1264, 81] on icon at bounding box center [1247, 77] width 52 height 12
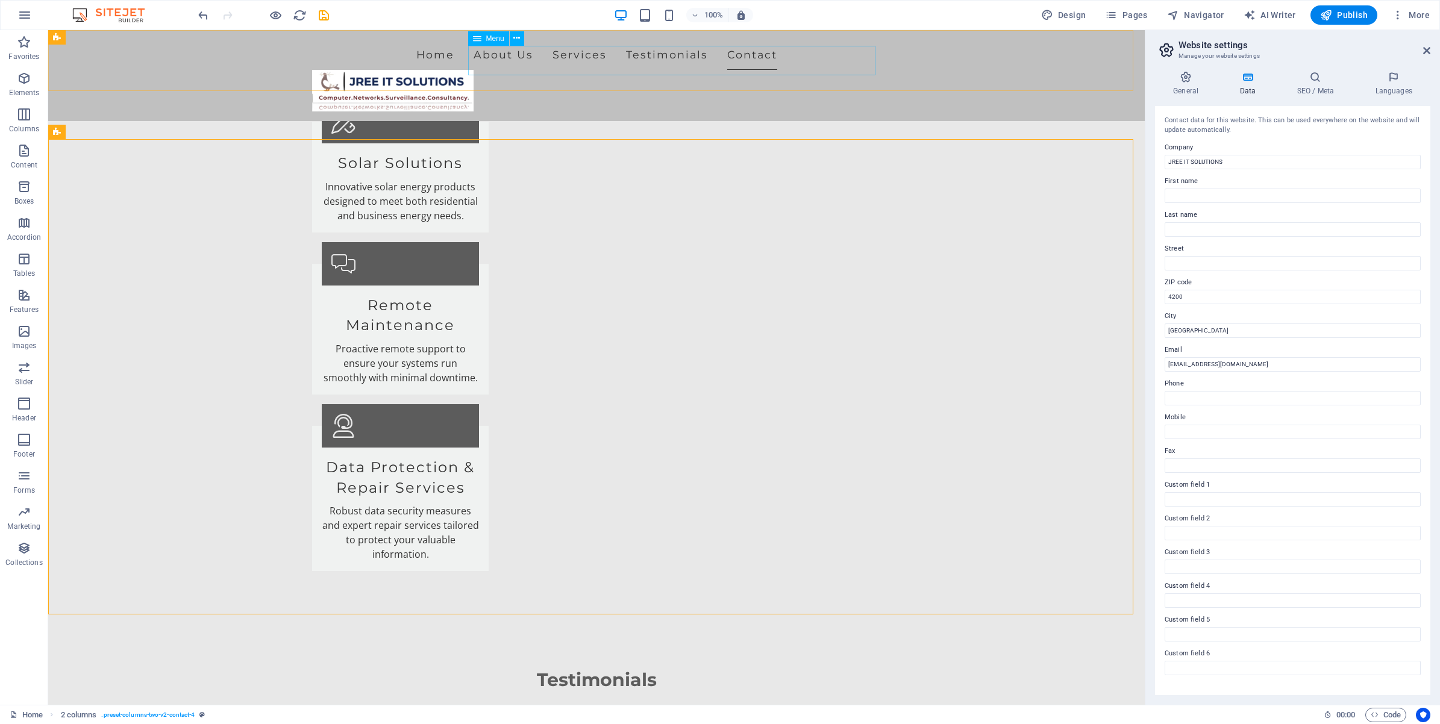
click at [510, 67] on nav "Home About Us Services Testimonials Contact" at bounding box center [596, 55] width 569 height 30
click at [495, 56] on nav "Home About Us Services Testimonials Contact" at bounding box center [596, 55] width 569 height 30
click at [1208, 22] on button "Navigator" at bounding box center [1195, 14] width 67 height 19
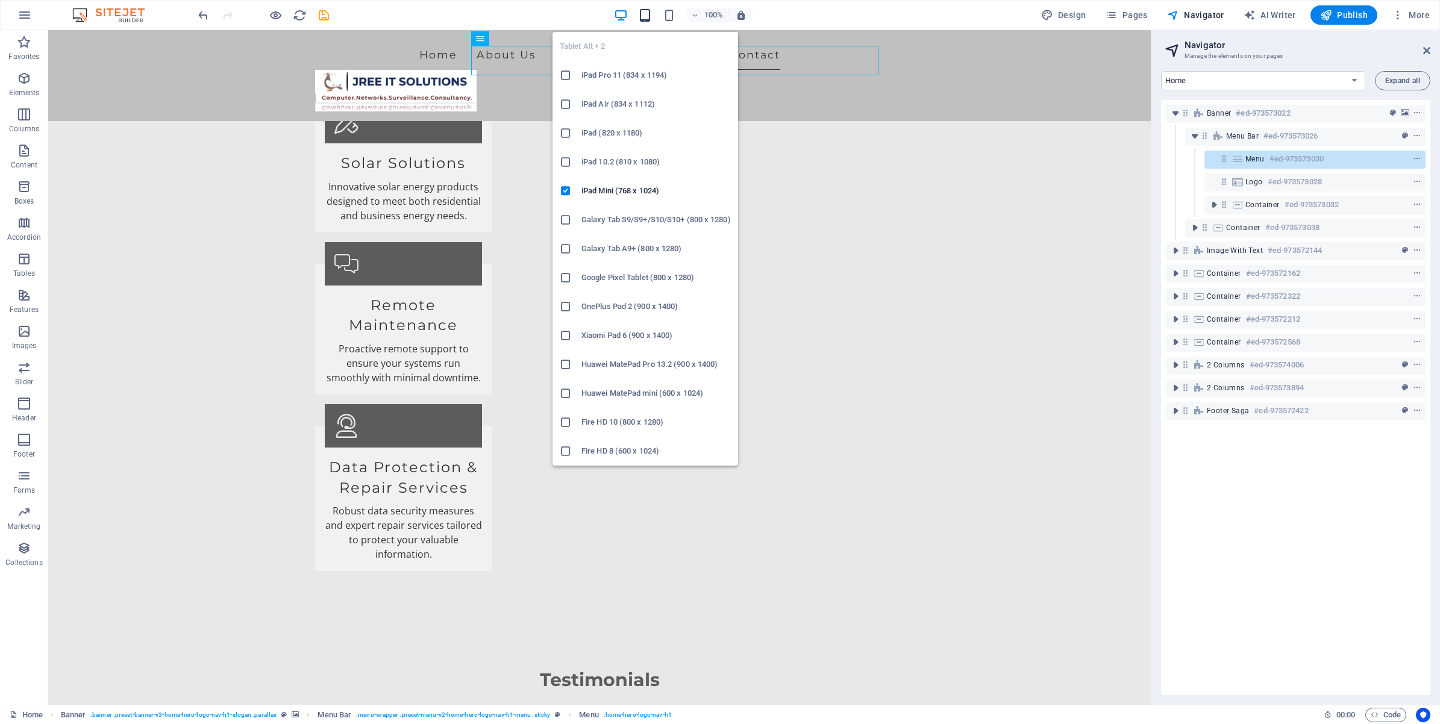
click at [646, 17] on icon "button" at bounding box center [645, 15] width 14 height 14
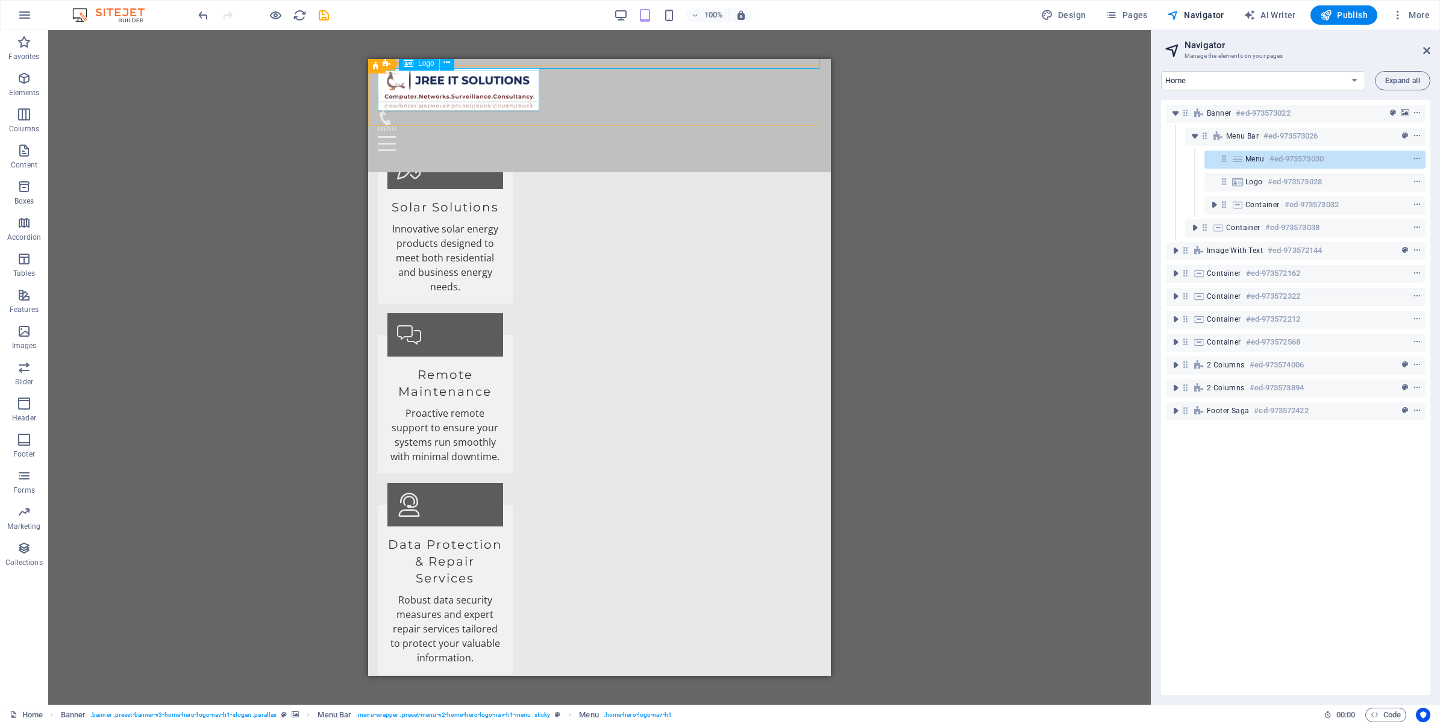
scroll to position [2824, 0]
click at [800, 125] on div at bounding box center [599, 143] width 443 height 37
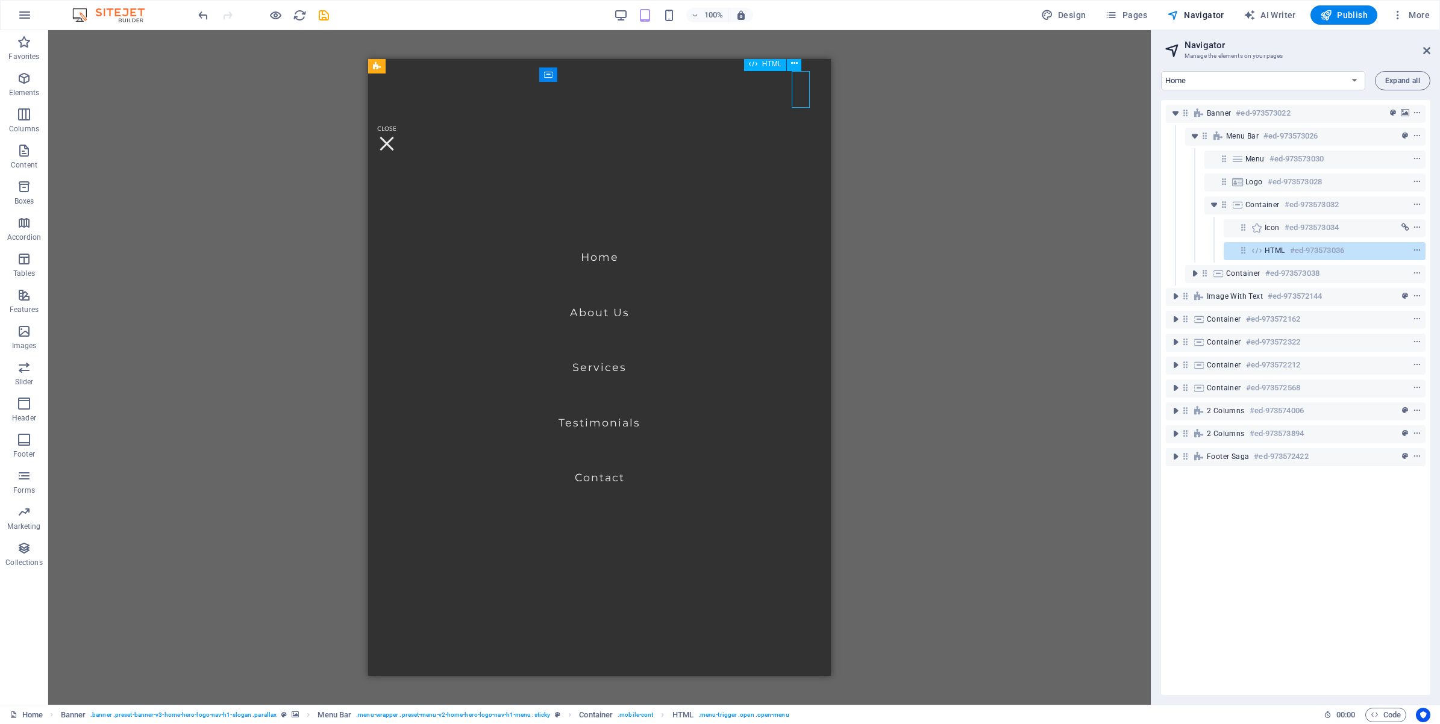
click at [396, 125] on div at bounding box center [387, 143] width 18 height 37
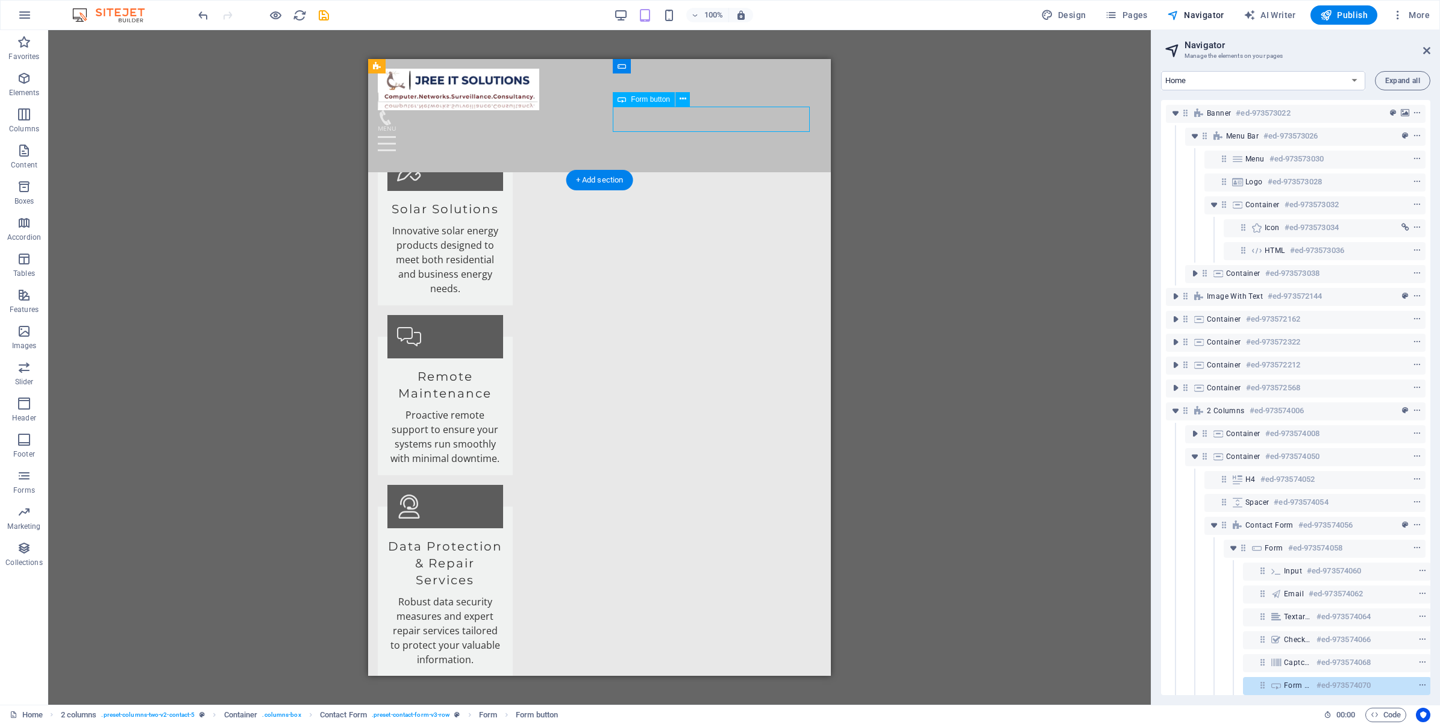
scroll to position [60, 3]
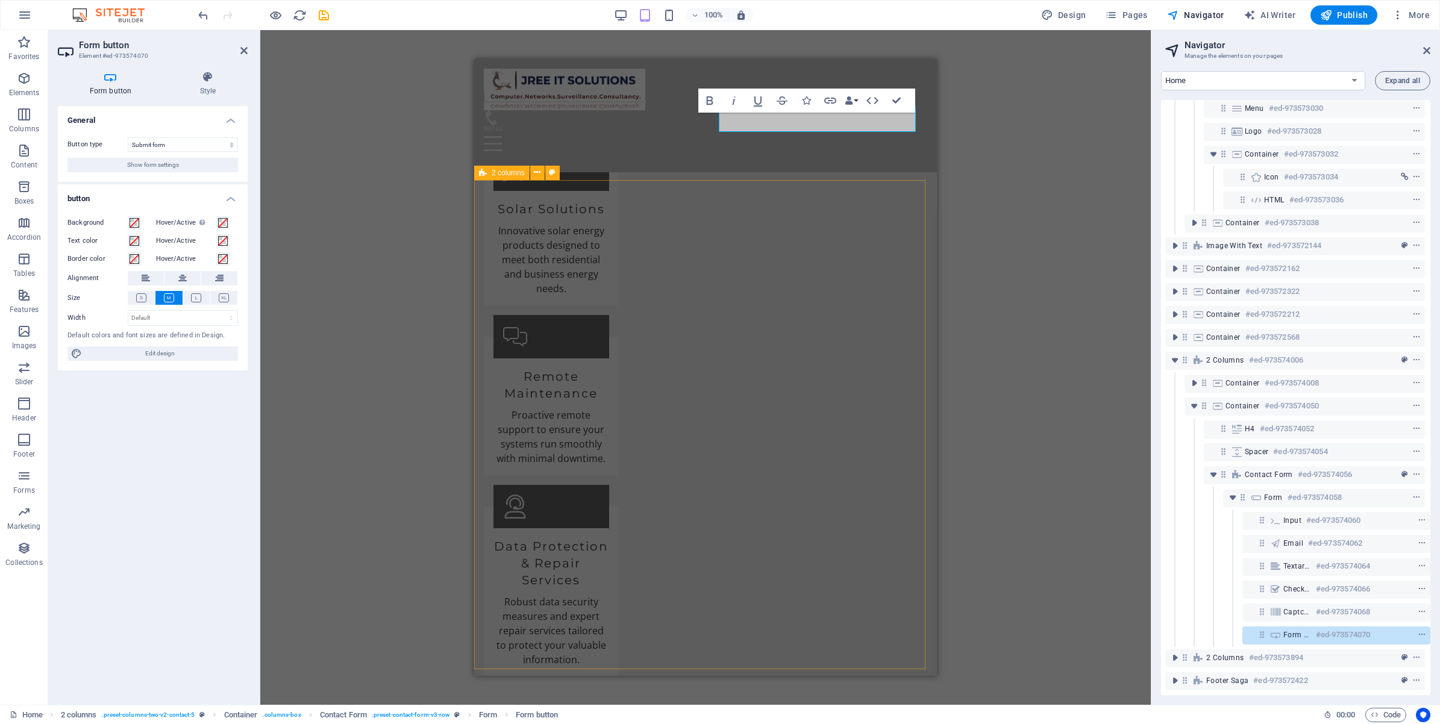
scroll to position [2838, 0]
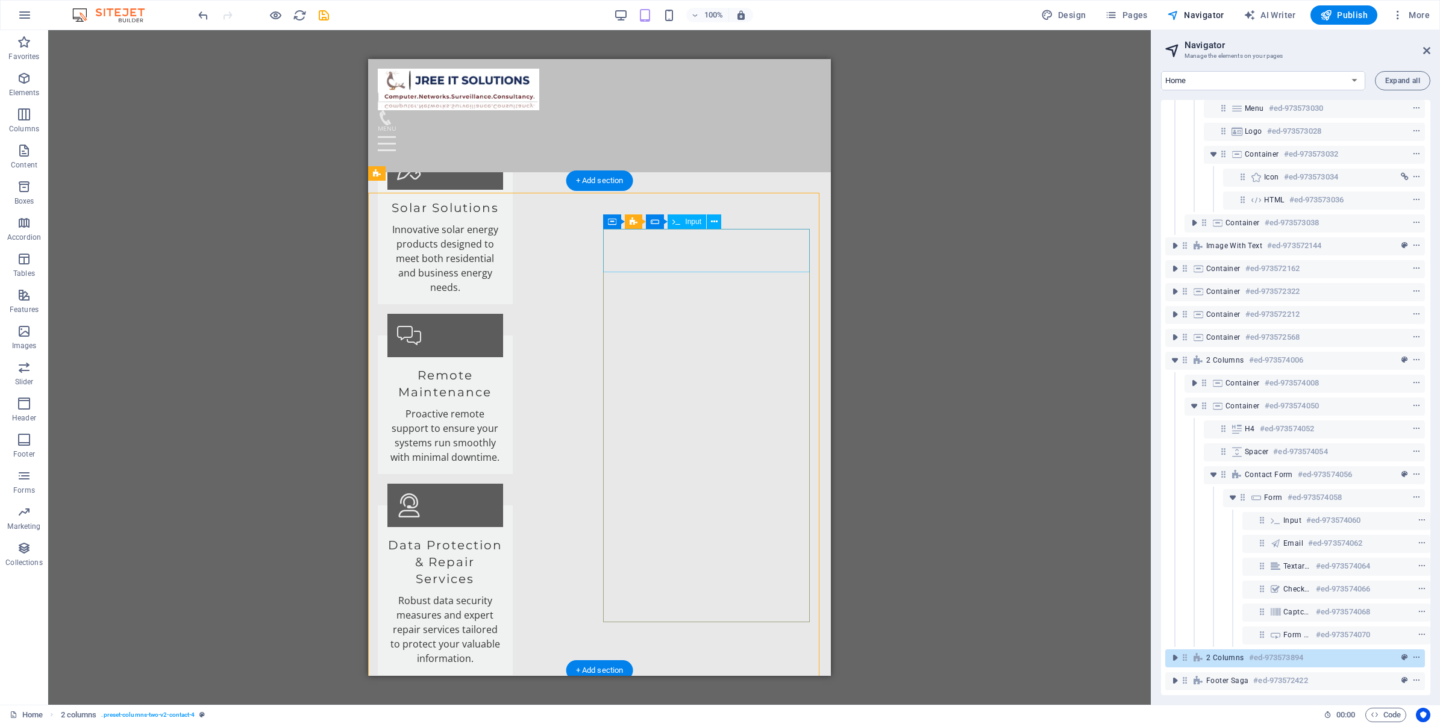
scroll to position [2824, 0]
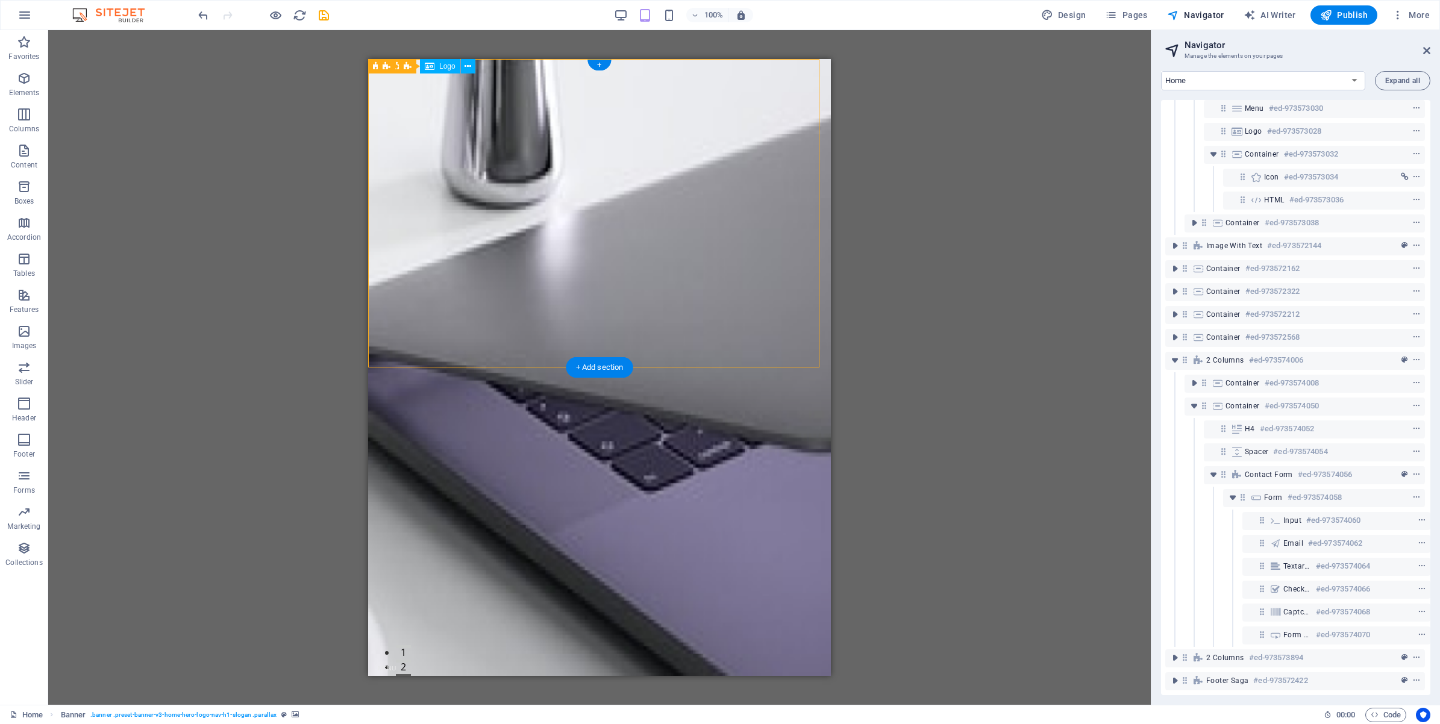
scroll to position [0, 3]
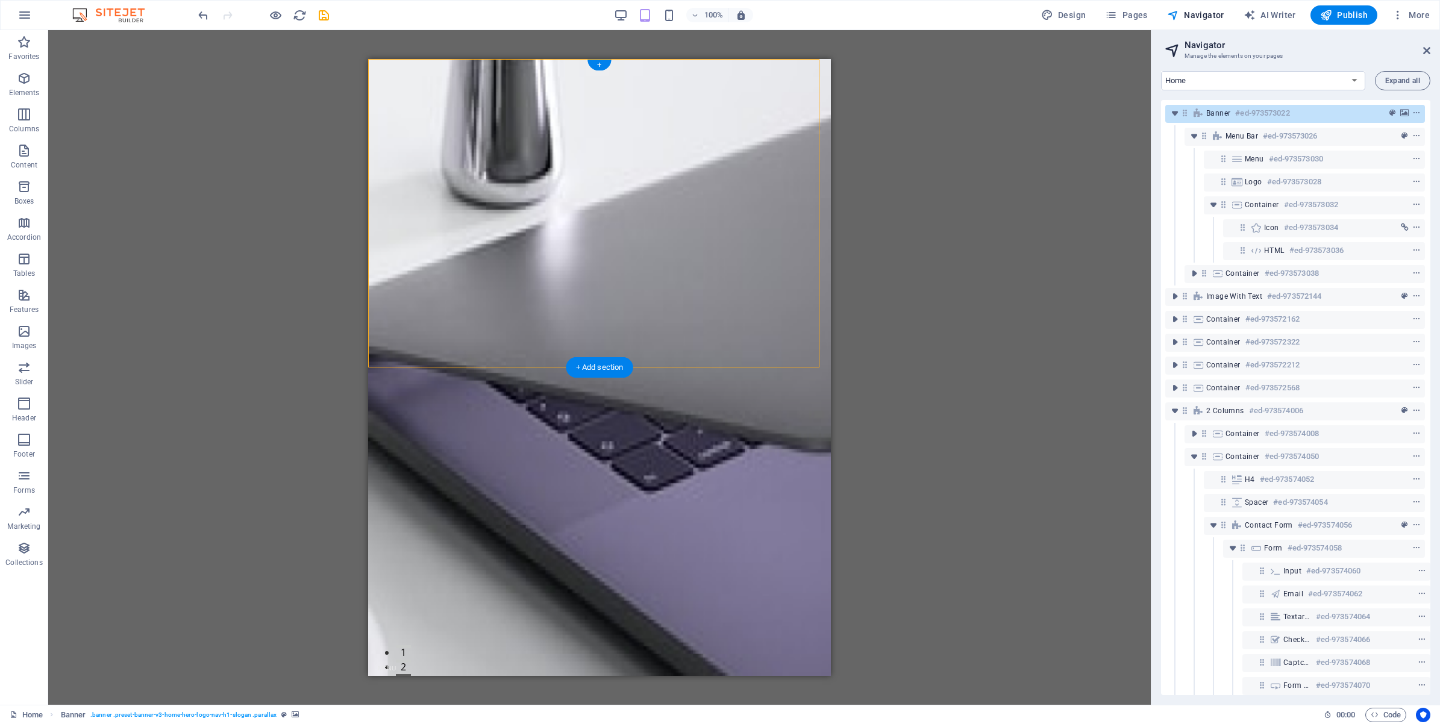
drag, startPoint x: 494, startPoint y: 87, endPoint x: 591, endPoint y: 95, distance: 97.3
click at [591, 599] on div "Home About Us Services Testimonials Contact" at bounding box center [599, 655] width 463 height 113
click at [521, 608] on div at bounding box center [599, 629] width 443 height 42
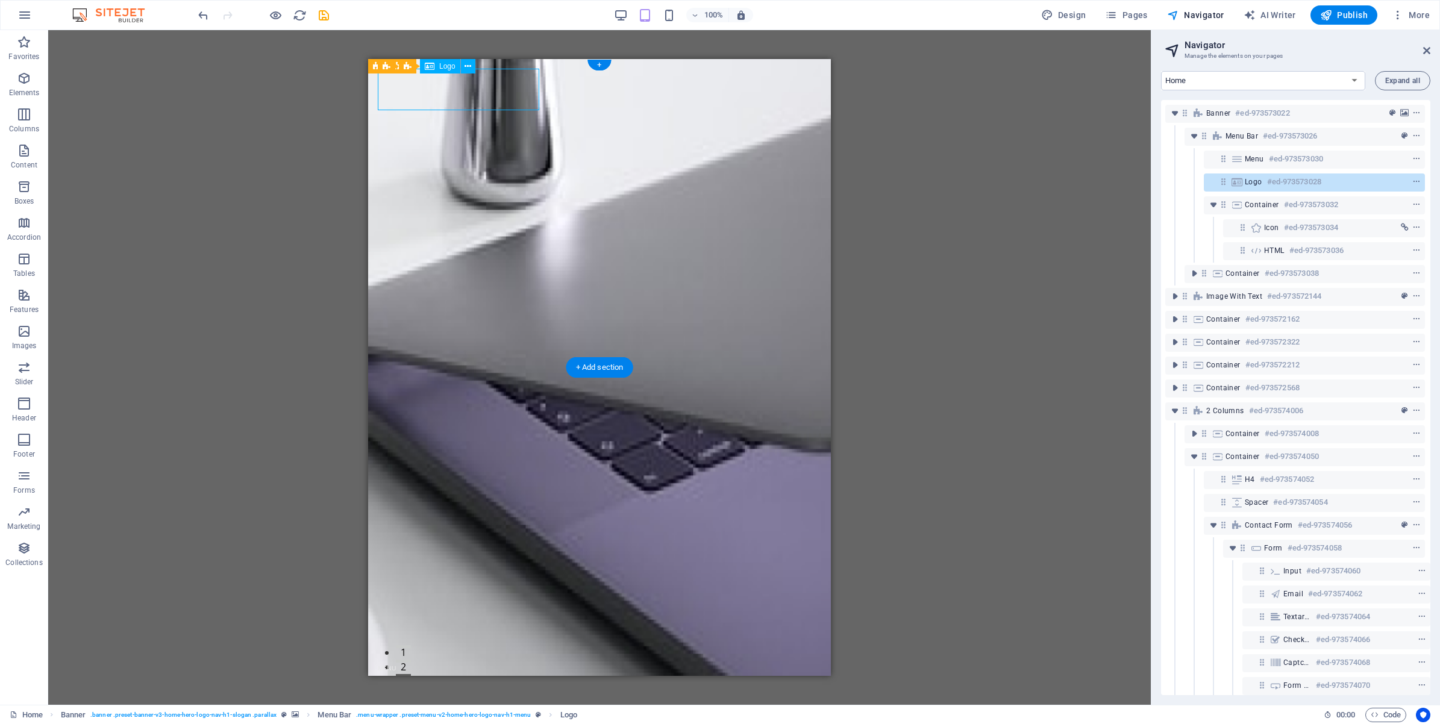
click at [521, 608] on div at bounding box center [599, 629] width 443 height 42
select select "px"
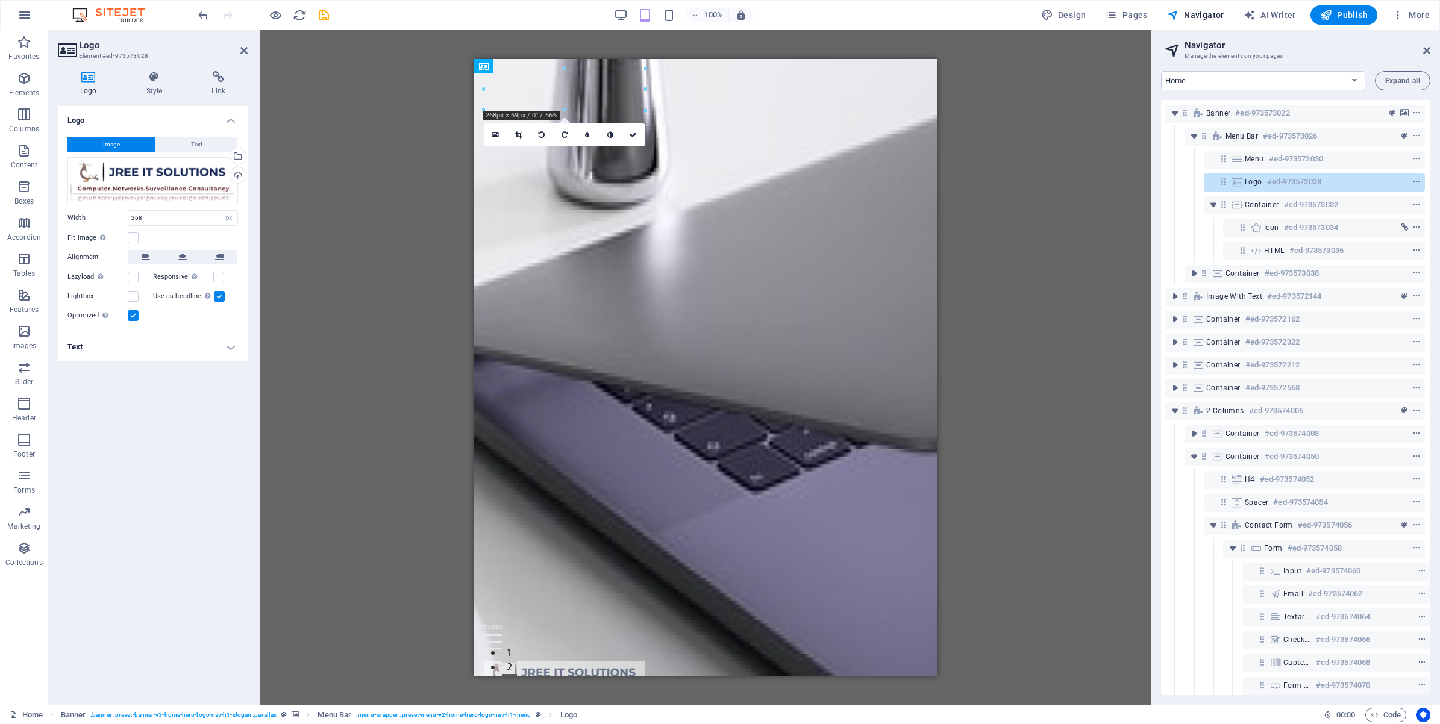
drag, startPoint x: 567, startPoint y: 93, endPoint x: 687, endPoint y: 102, distance: 120.2
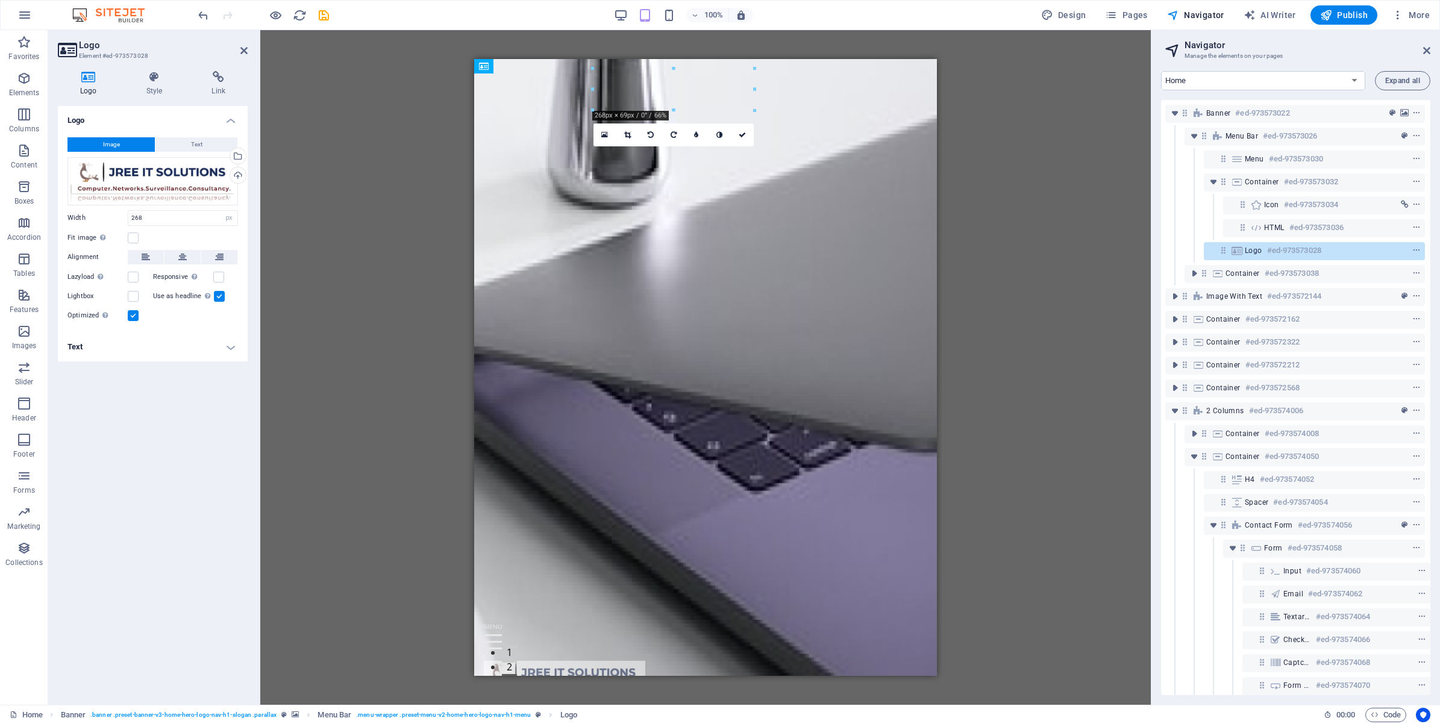
drag, startPoint x: 819, startPoint y: 90, endPoint x: 664, endPoint y: 87, distance: 154.8
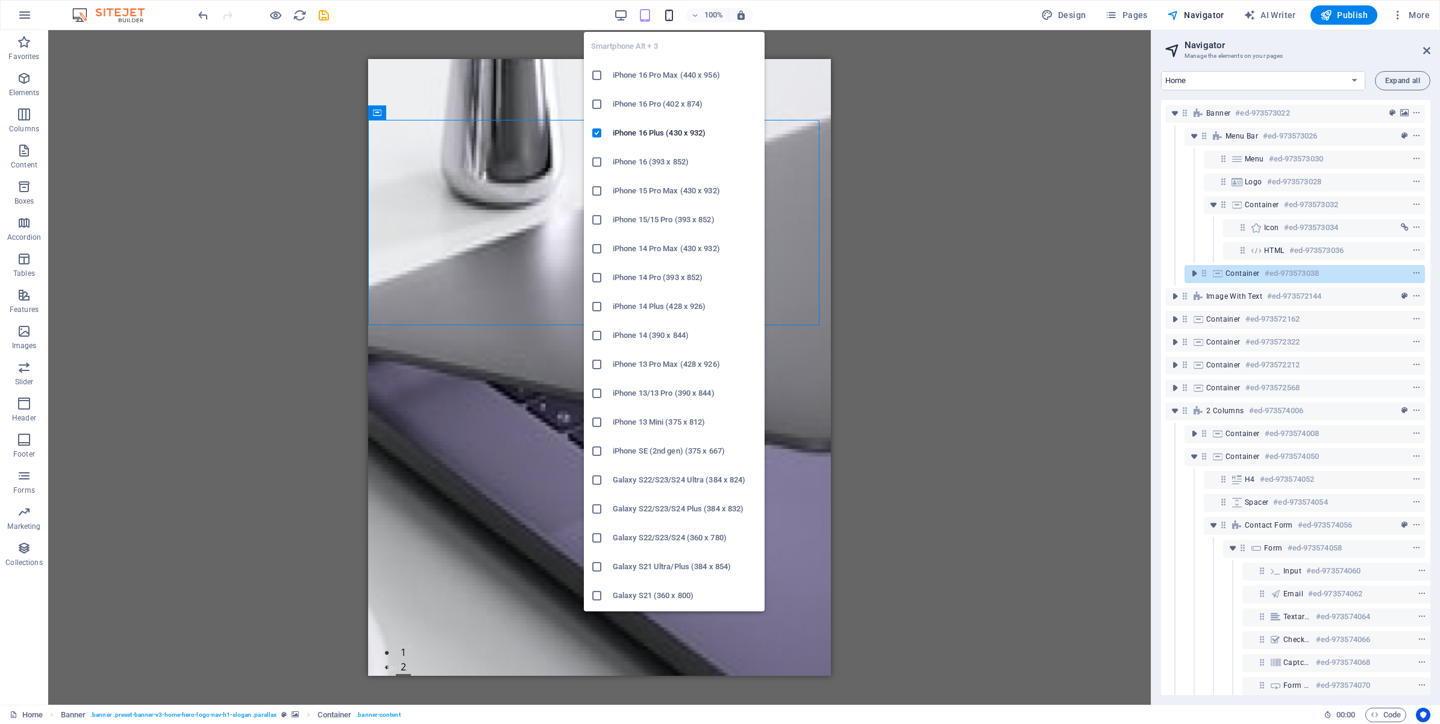
click at [672, 18] on icon "button" at bounding box center [669, 15] width 14 height 14
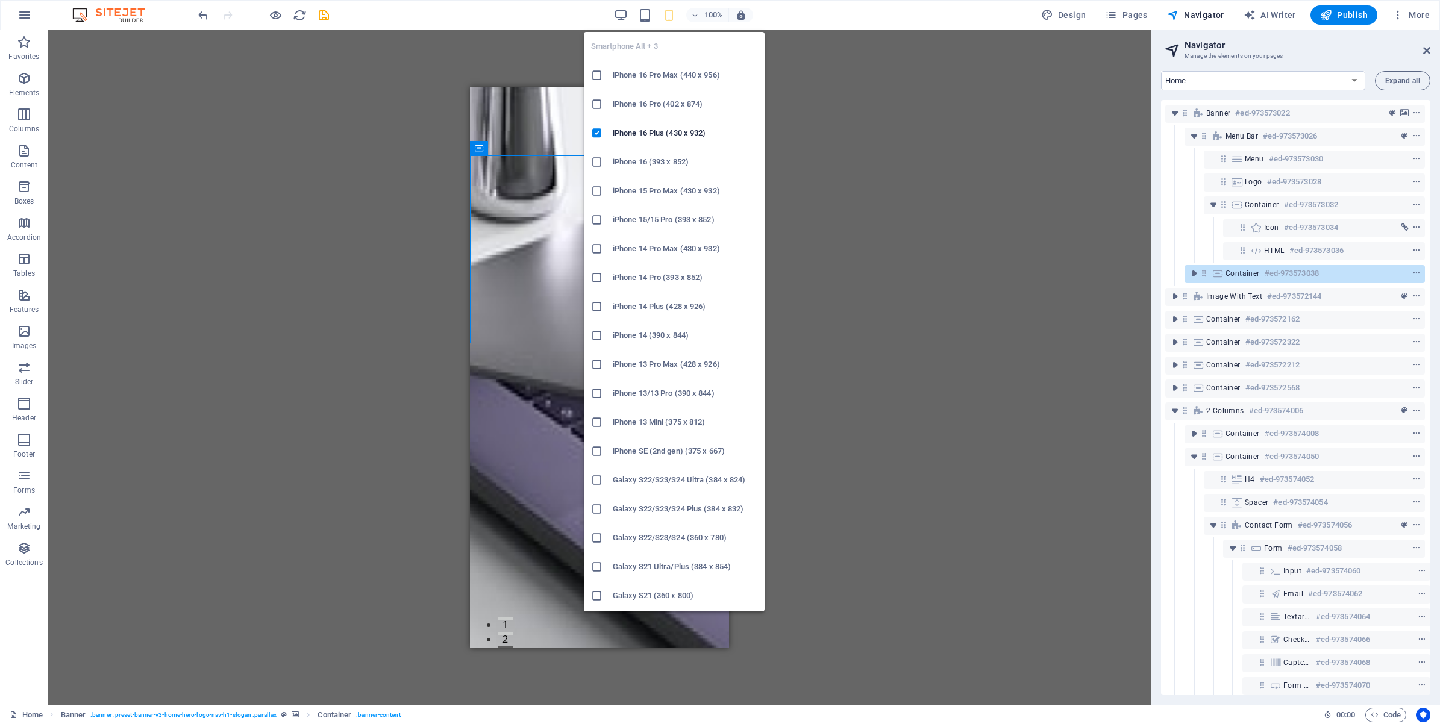
click at [637, 77] on h6 "iPhone 16 Pro Max (440 x 956)" at bounding box center [685, 75] width 145 height 14
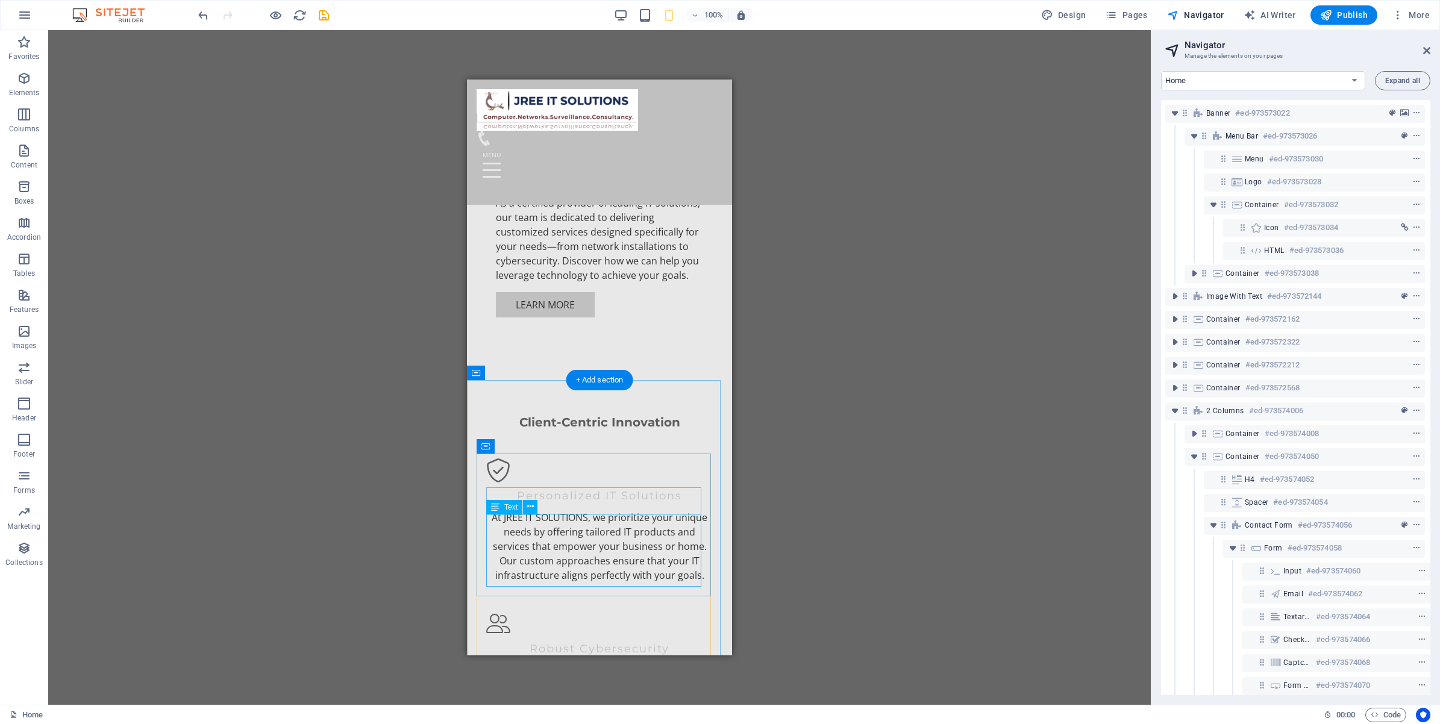
scroll to position [376, 0]
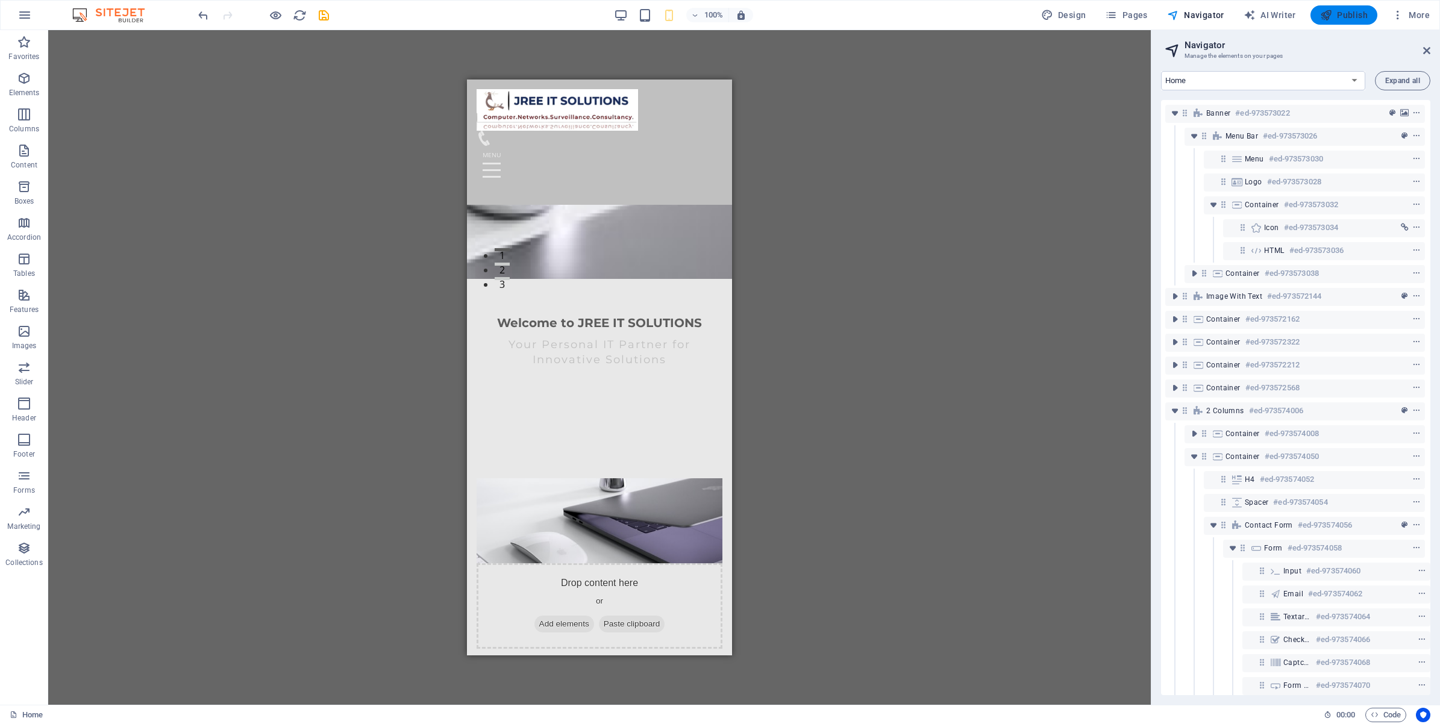
click at [1341, 16] on span "Publish" at bounding box center [1344, 15] width 48 height 12
checkbox input "false"
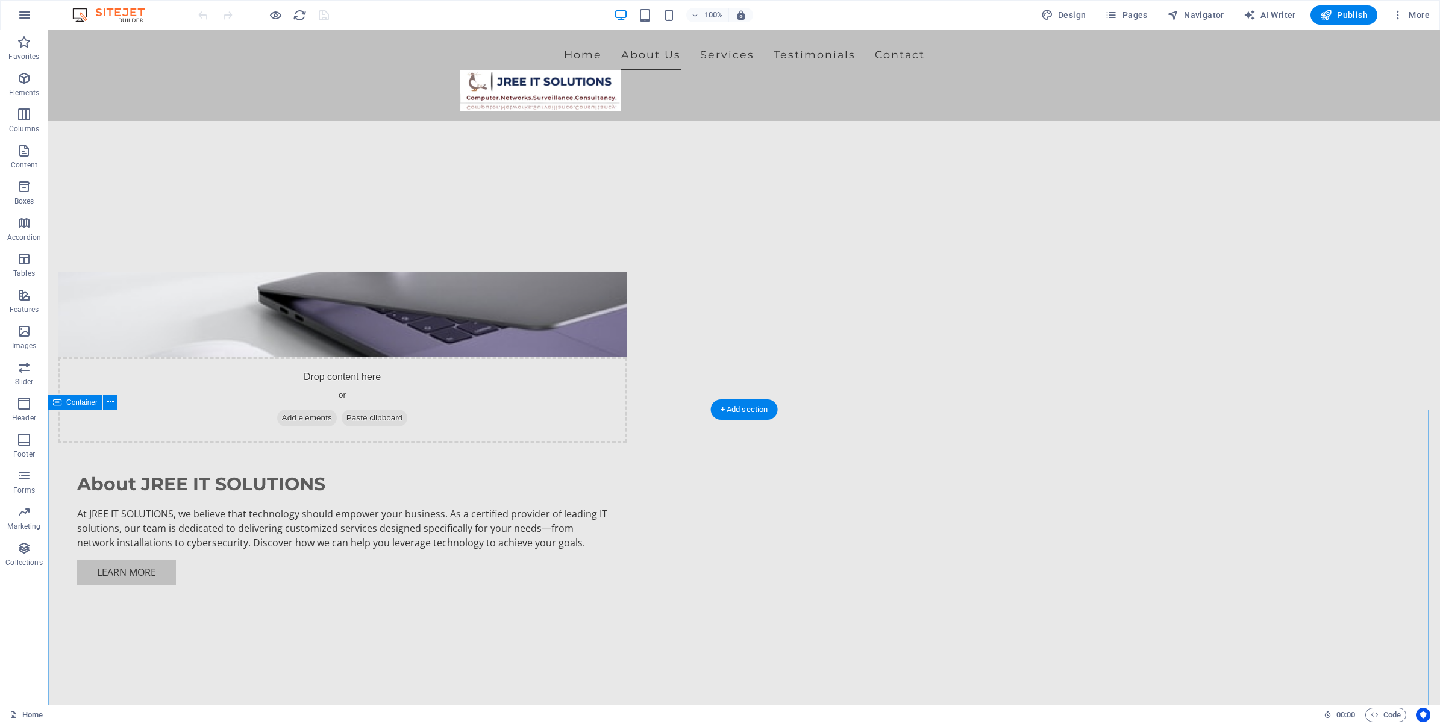
scroll to position [678, 0]
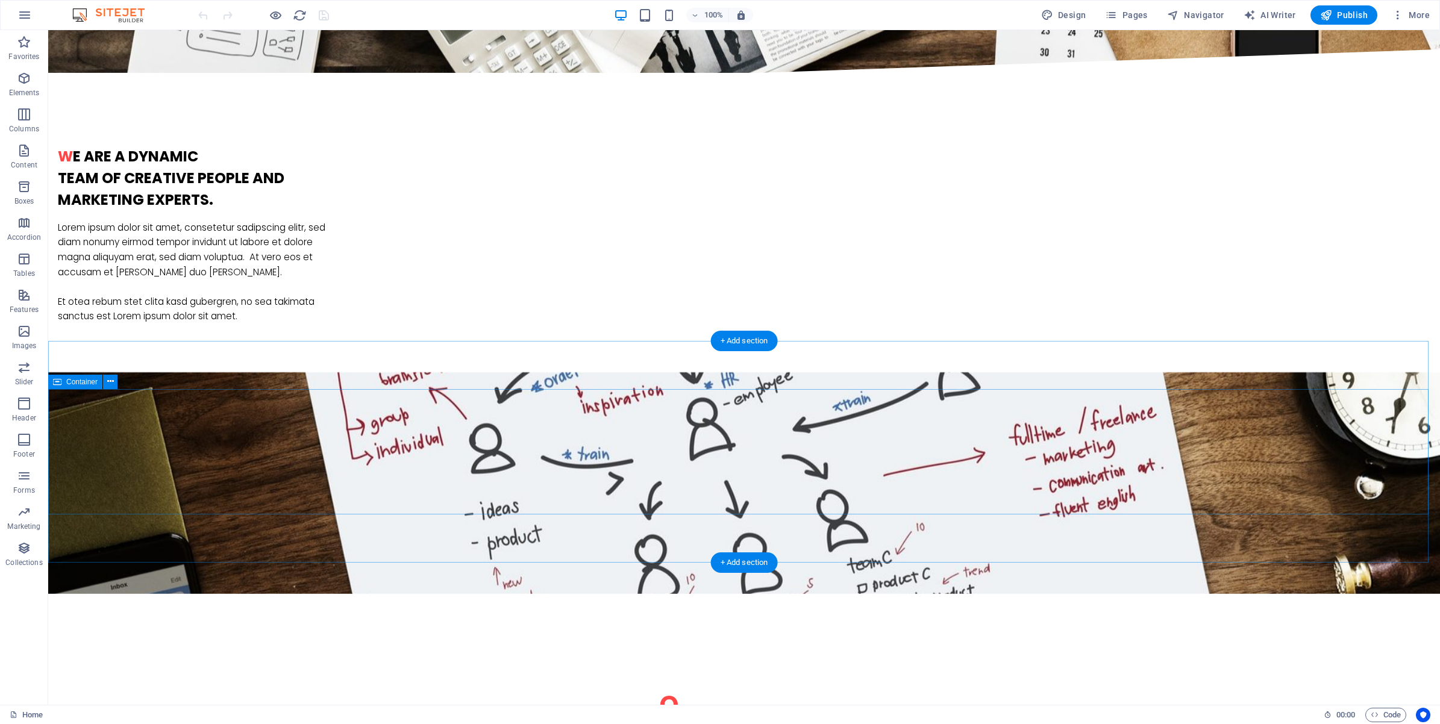
scroll to position [979, 0]
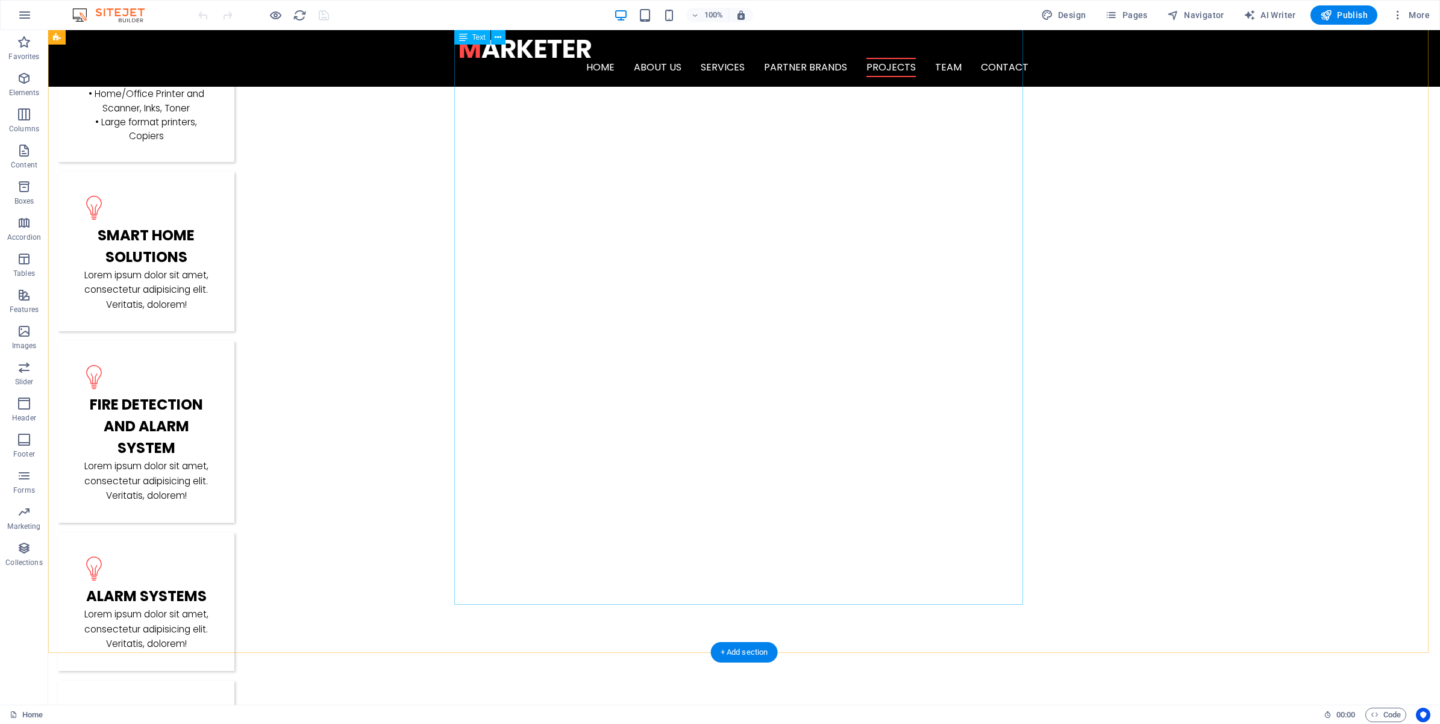
scroll to position [2786, 0]
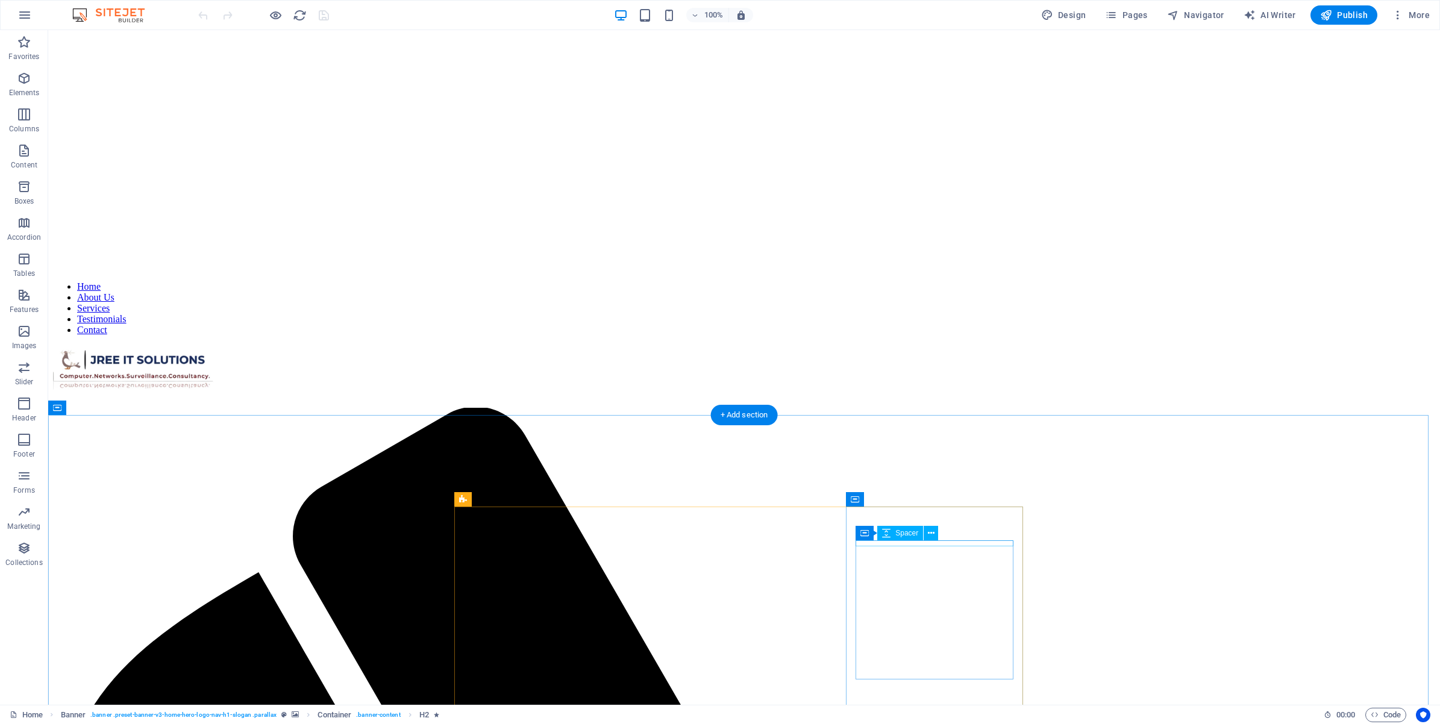
scroll to position [376, 0]
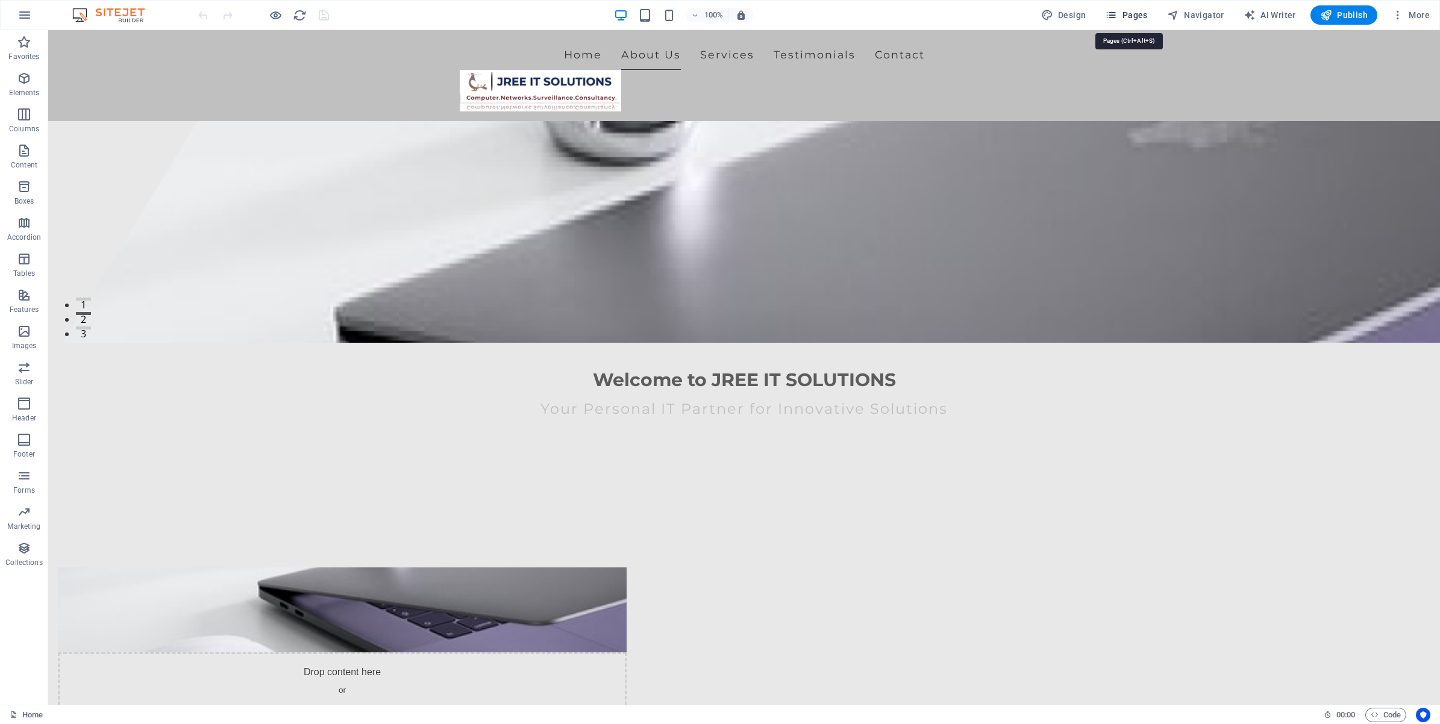
click at [1122, 15] on span "Pages" at bounding box center [1126, 15] width 42 height 12
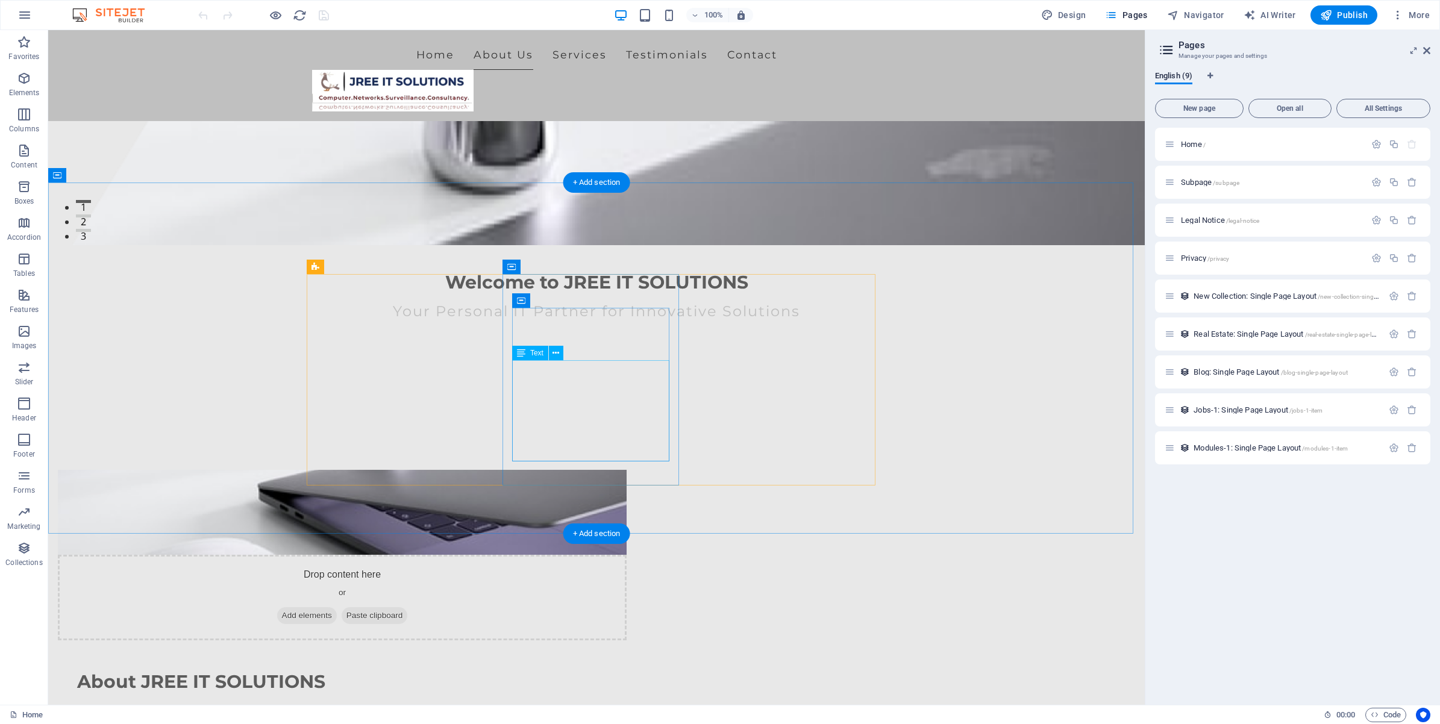
scroll to position [452, 0]
